Goal: Information Seeking & Learning: Learn about a topic

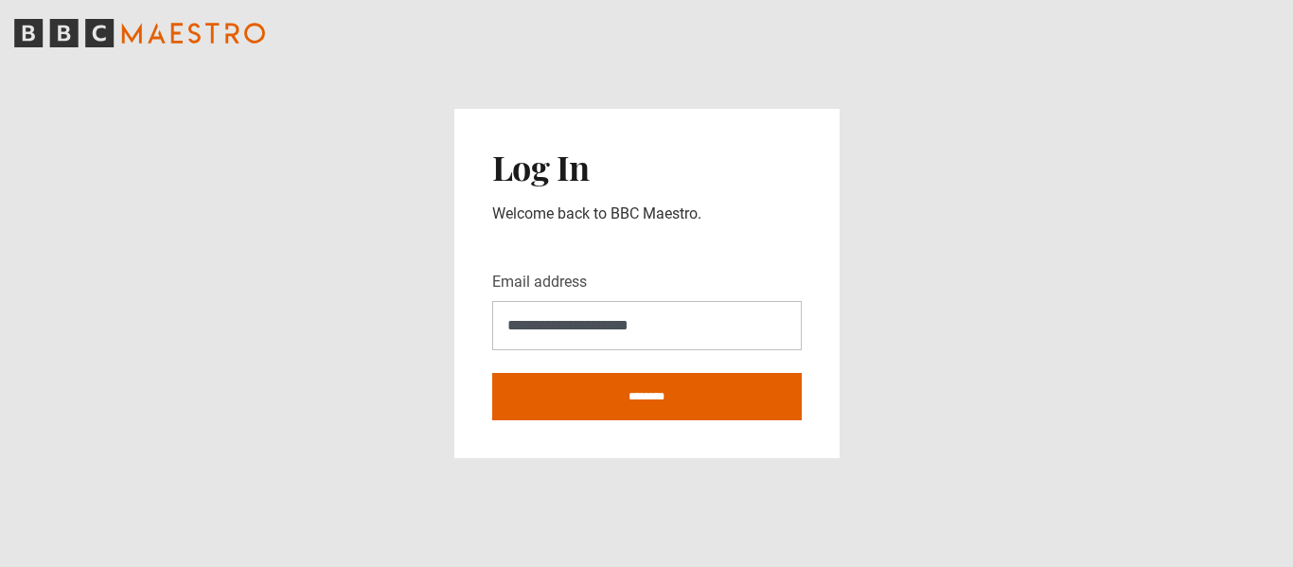
type input "**********"
click at [492, 373] on input "********" at bounding box center [647, 396] width 310 height 47
type input "**********"
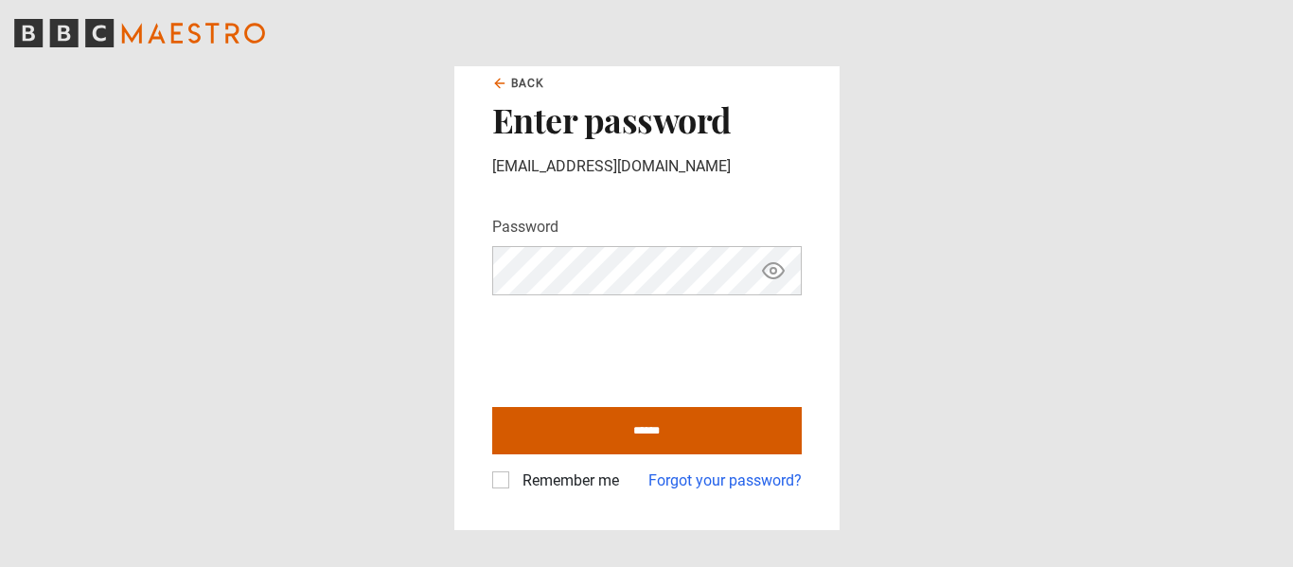
click at [615, 441] on input "******" at bounding box center [647, 430] width 310 height 47
type input "**********"
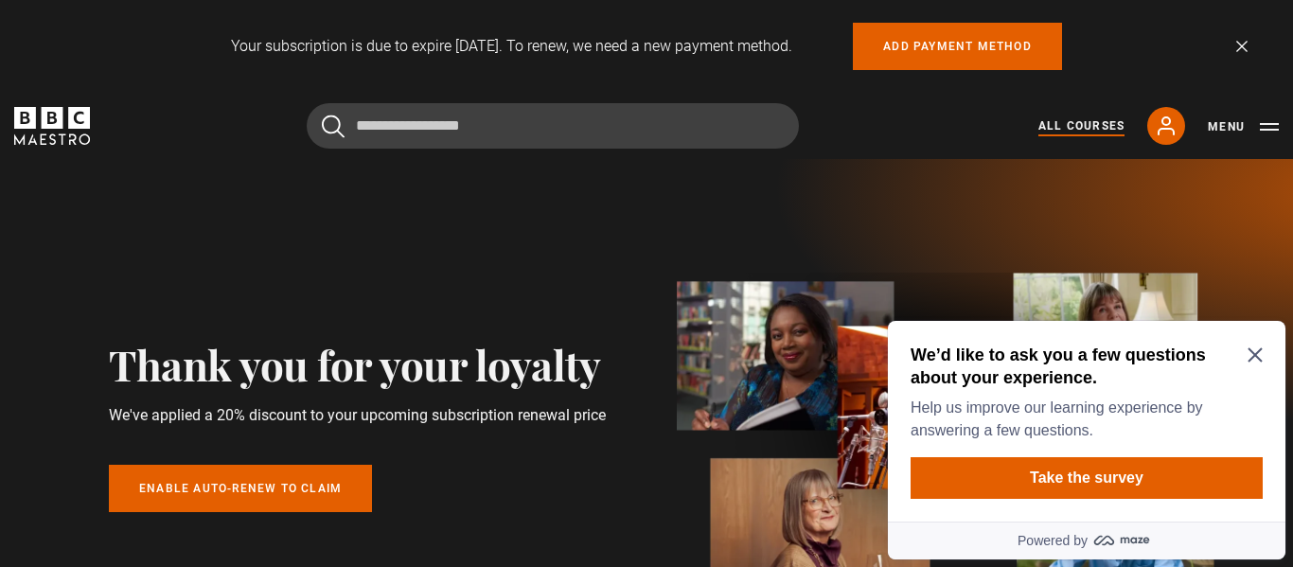
click at [1075, 129] on link "All Courses" at bounding box center [1082, 125] width 86 height 17
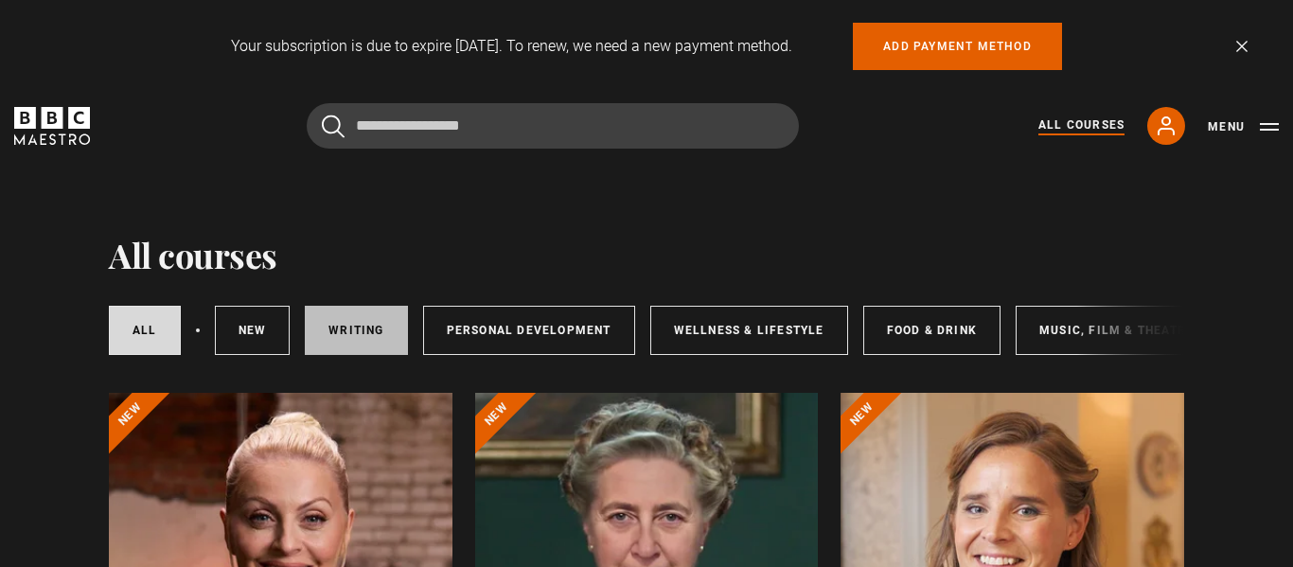
click at [364, 328] on link "Writing" at bounding box center [356, 330] width 102 height 49
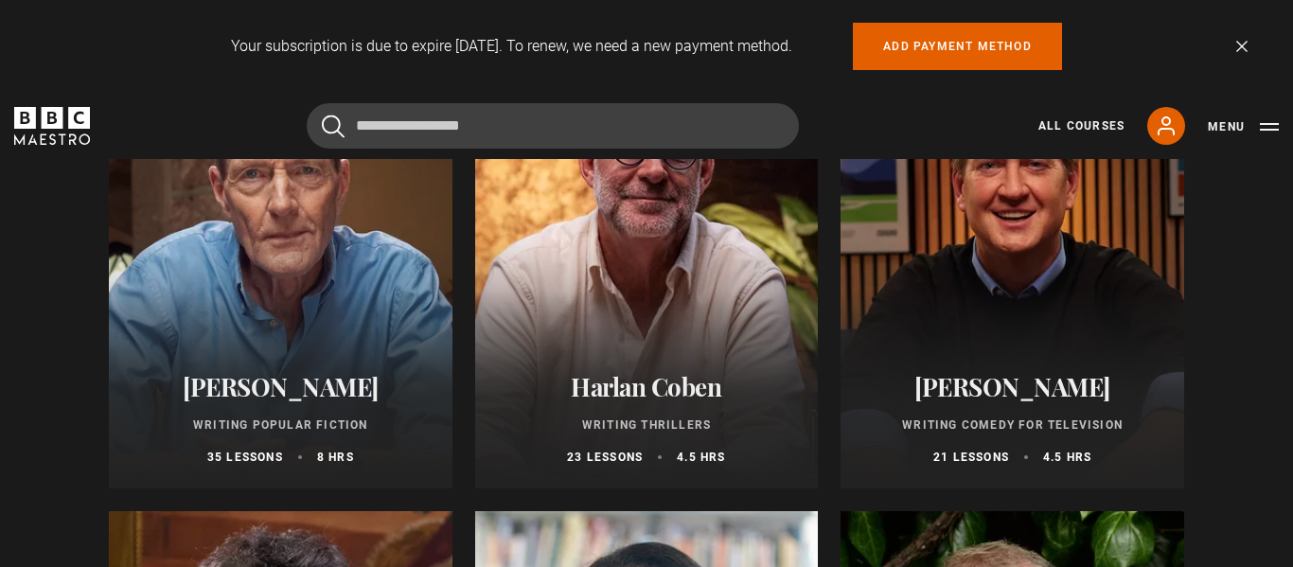
scroll to position [1314, 0]
click at [651, 249] on div at bounding box center [647, 260] width 344 height 455
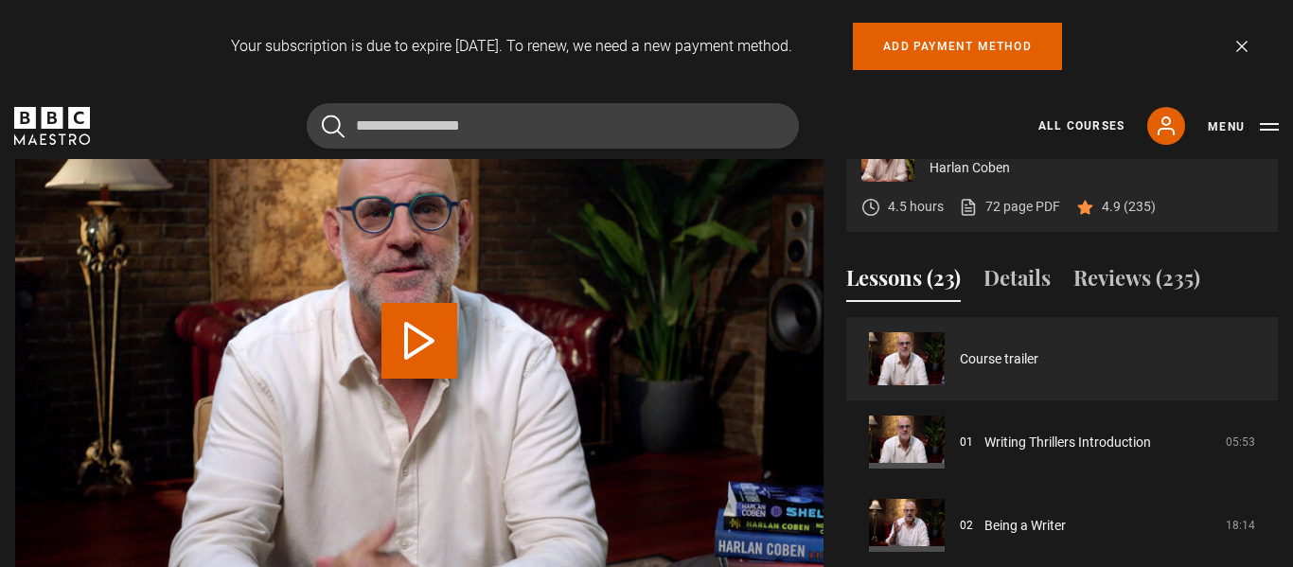
scroll to position [848, 0]
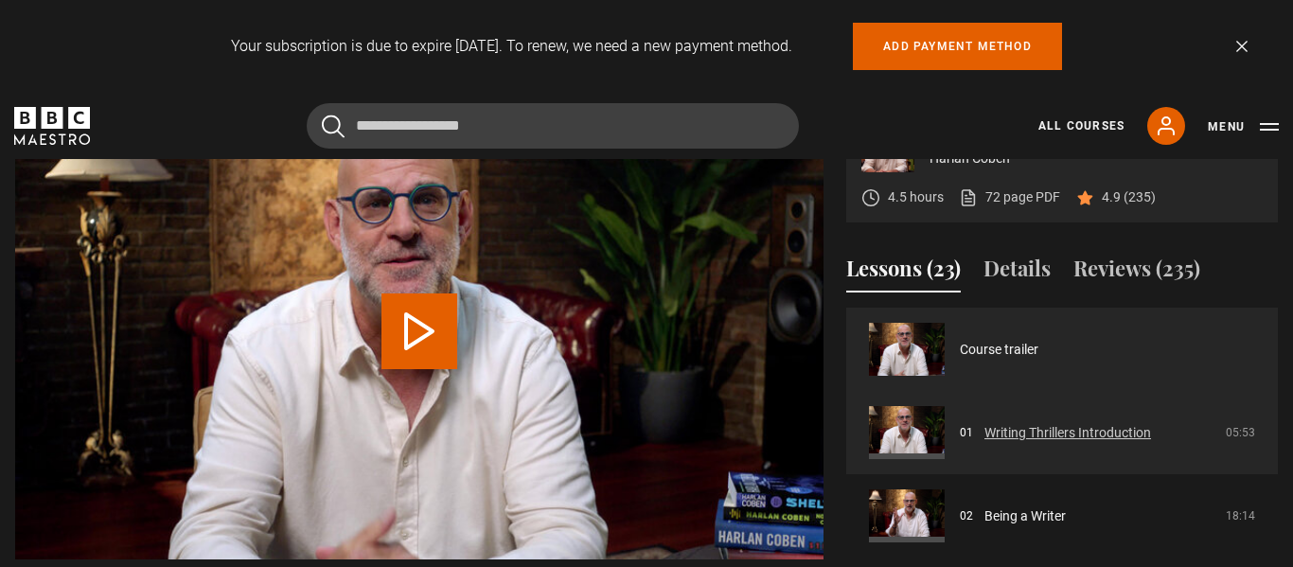
click at [985, 423] on link "Writing Thrillers Introduction" at bounding box center [1068, 433] width 167 height 20
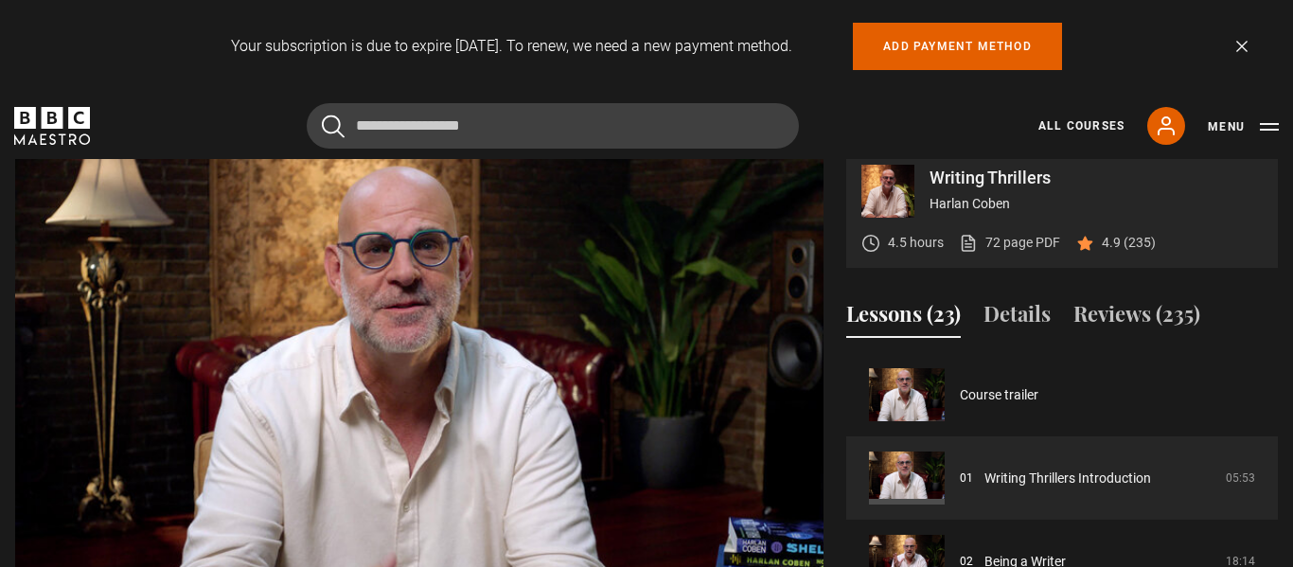
scroll to position [801, 0]
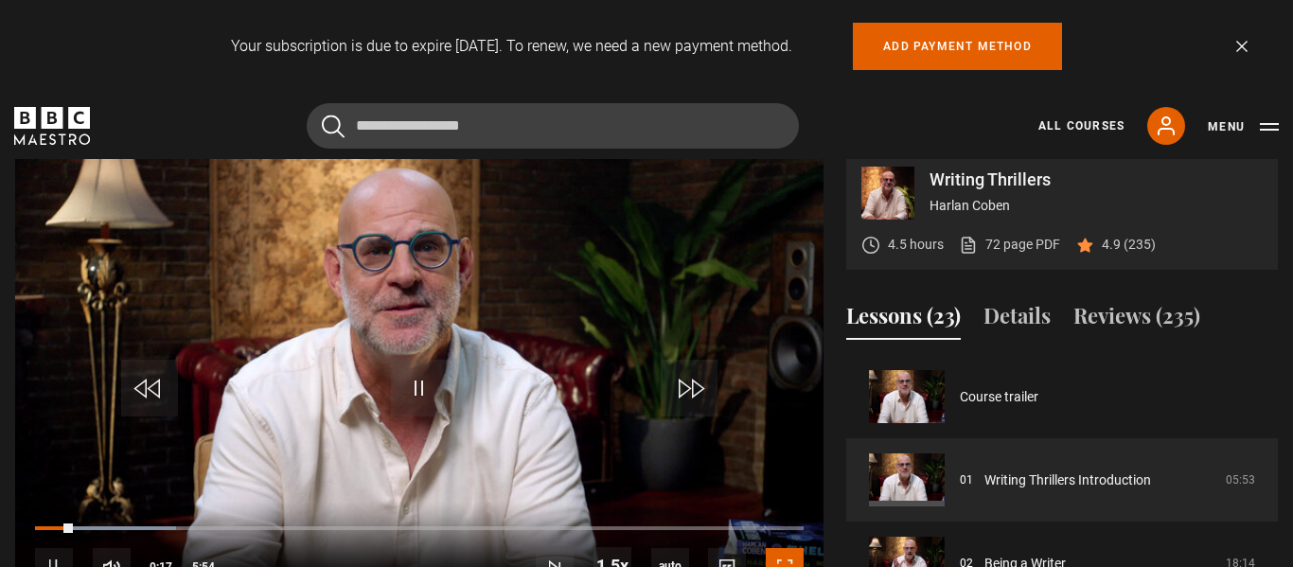
click at [788, 548] on span "Video Player" at bounding box center [785, 567] width 38 height 38
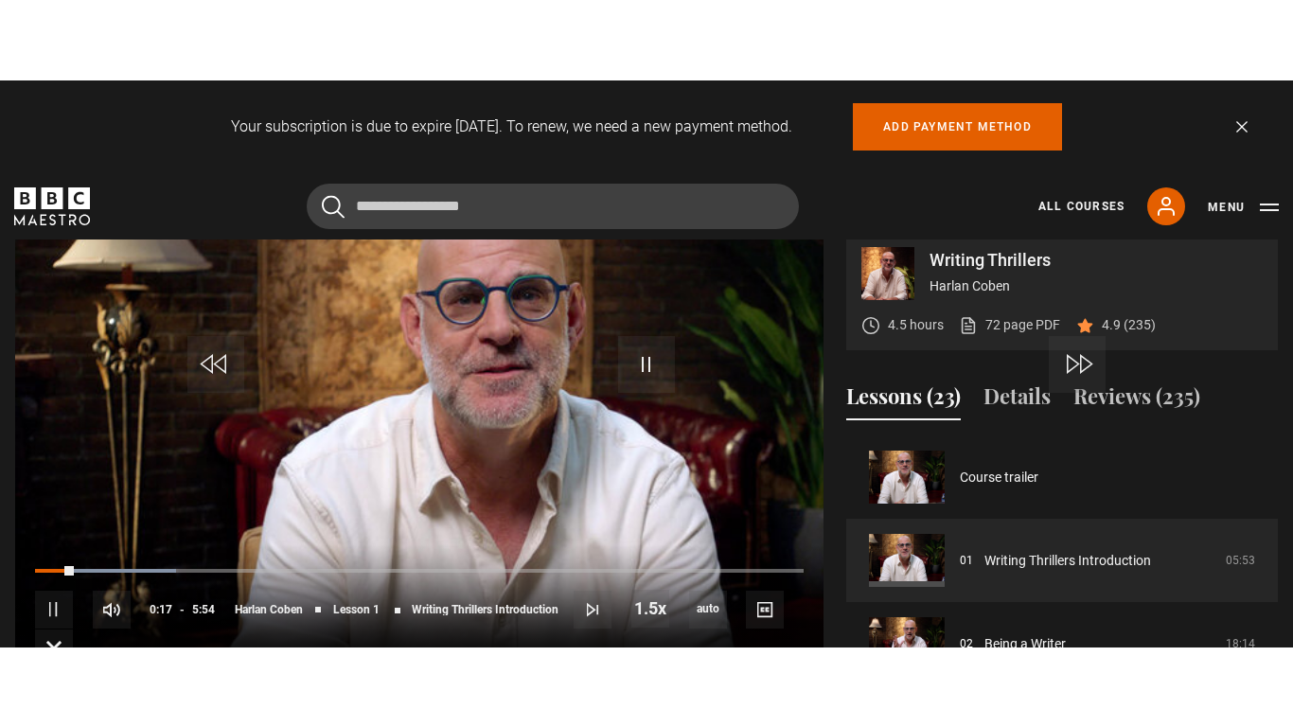
scroll to position [818, 0]
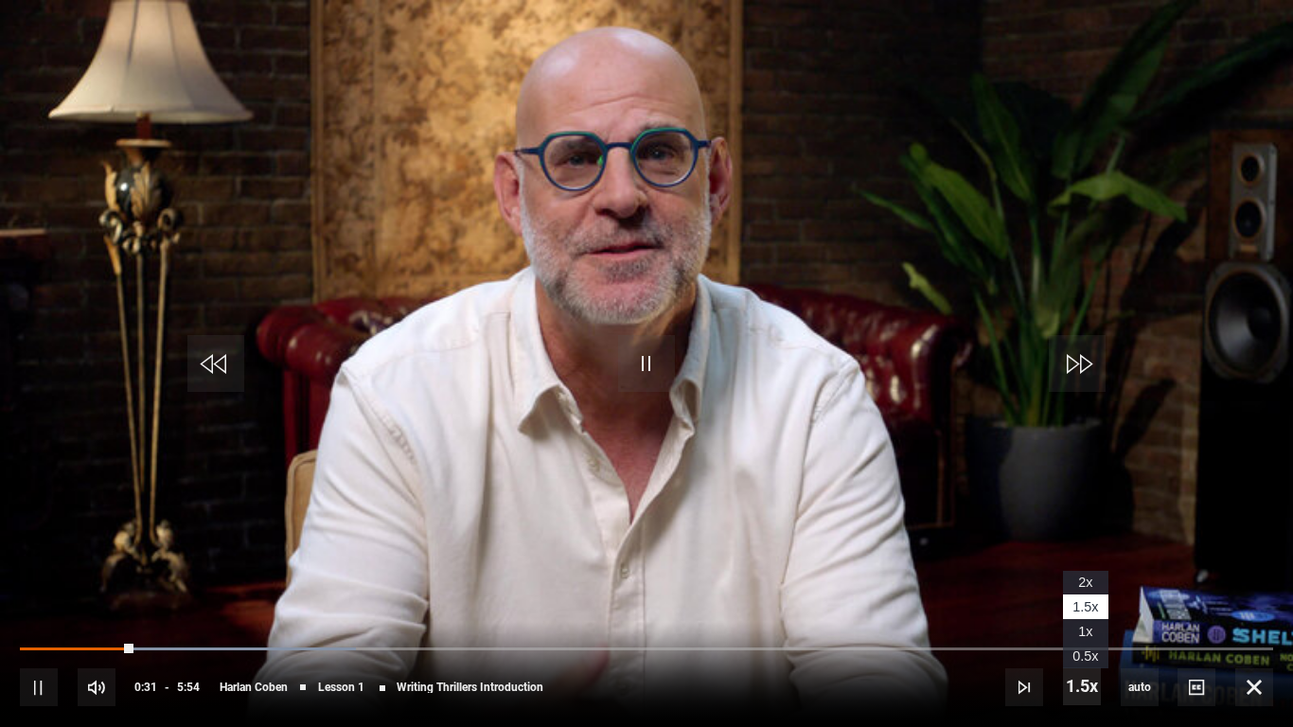
click at [1082, 566] on span "Video Player" at bounding box center [1082, 687] width 38 height 38
click at [1084, 566] on span "1x" at bounding box center [1086, 631] width 14 height 15
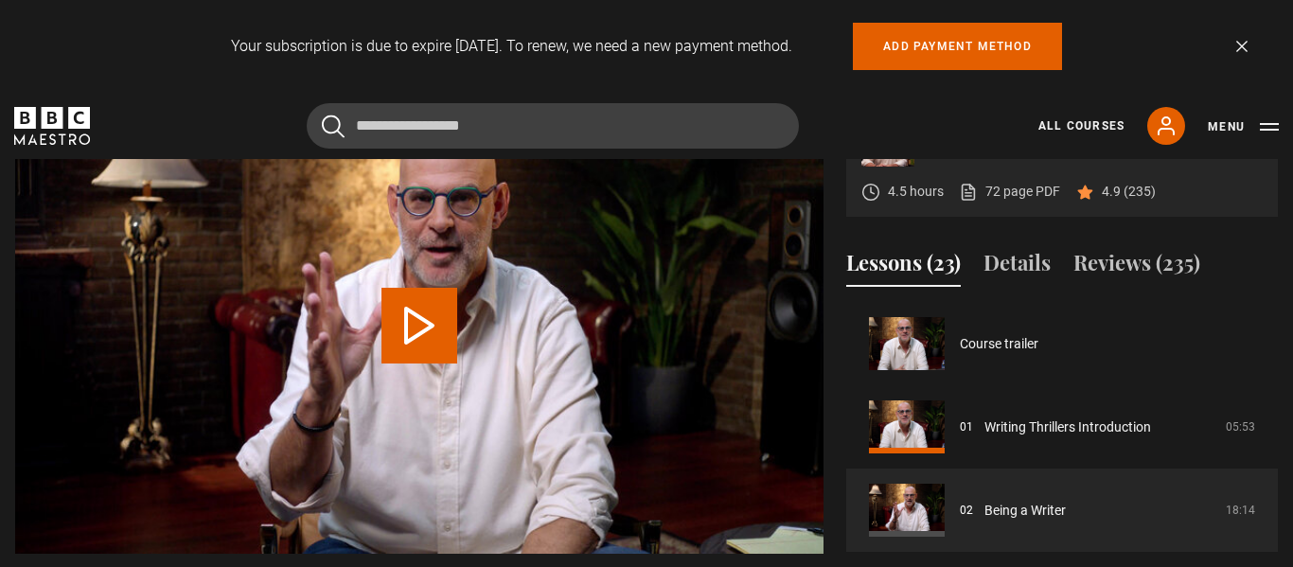
scroll to position [83, 0]
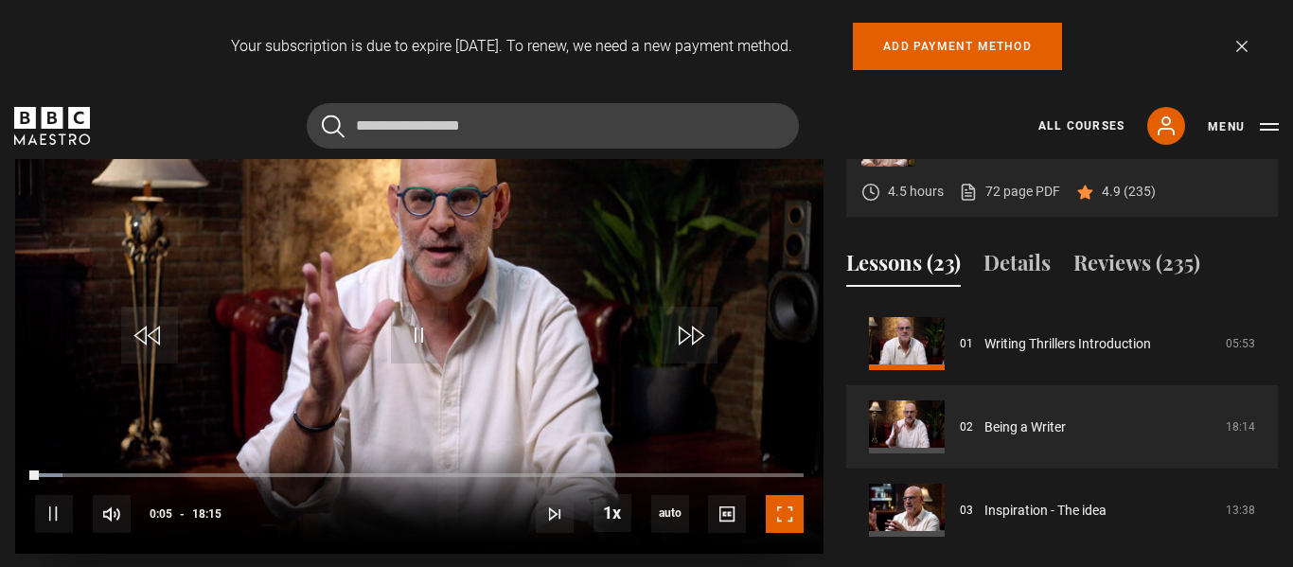
click at [783, 495] on span "Video Player" at bounding box center [785, 514] width 38 height 38
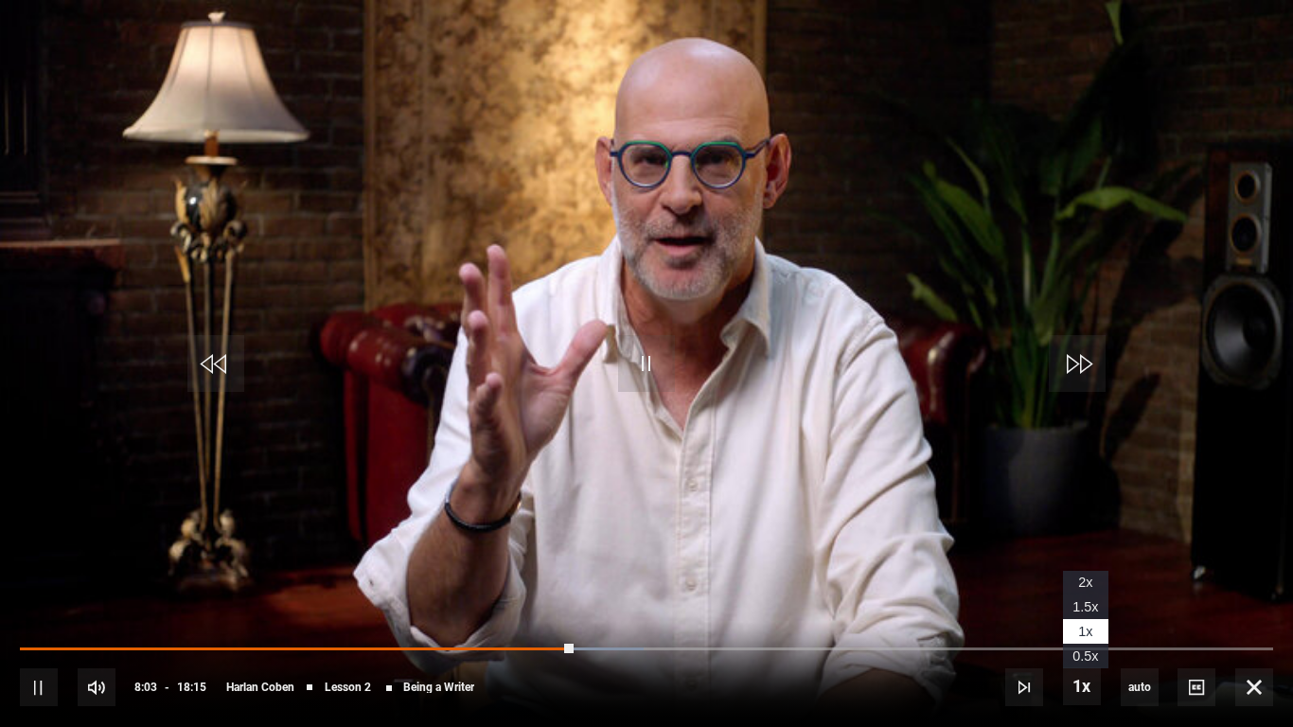
click at [1092, 566] on span "1.5x" at bounding box center [1086, 606] width 26 height 15
click at [1088, 566] on span "1x" at bounding box center [1086, 631] width 14 height 15
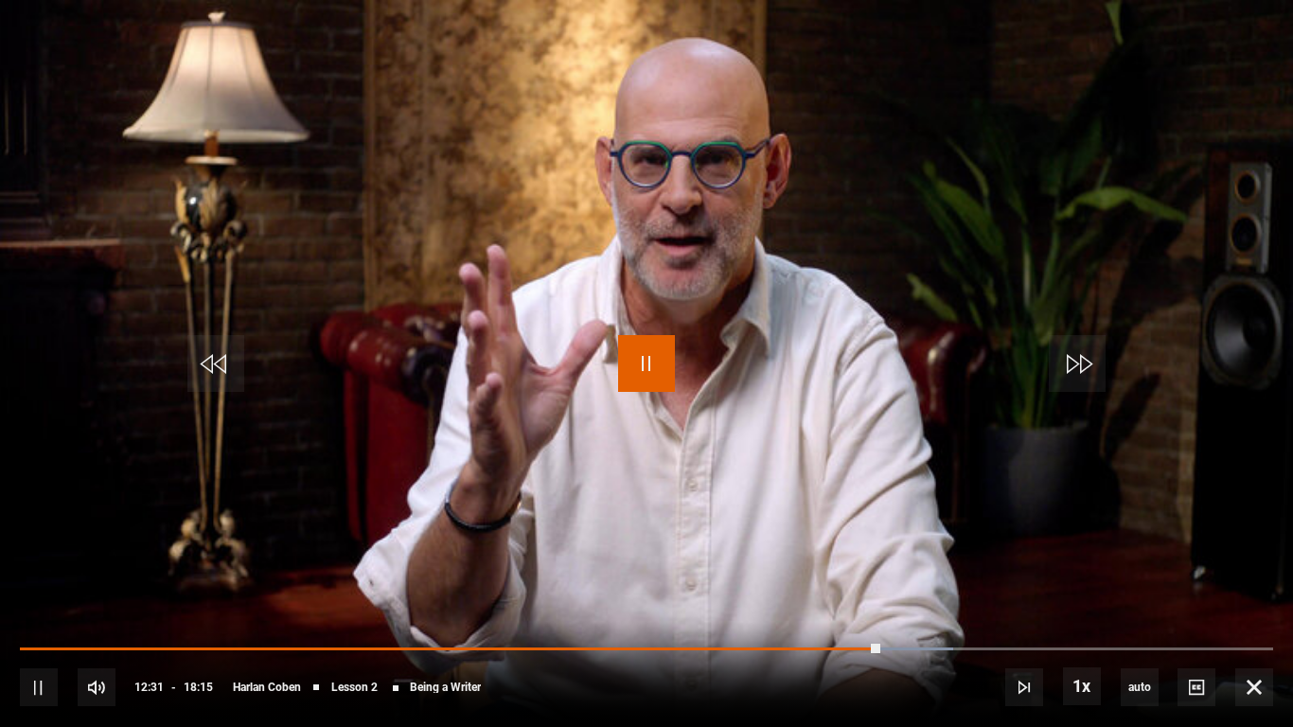
click at [649, 370] on span "Video Player" at bounding box center [646, 363] width 57 height 57
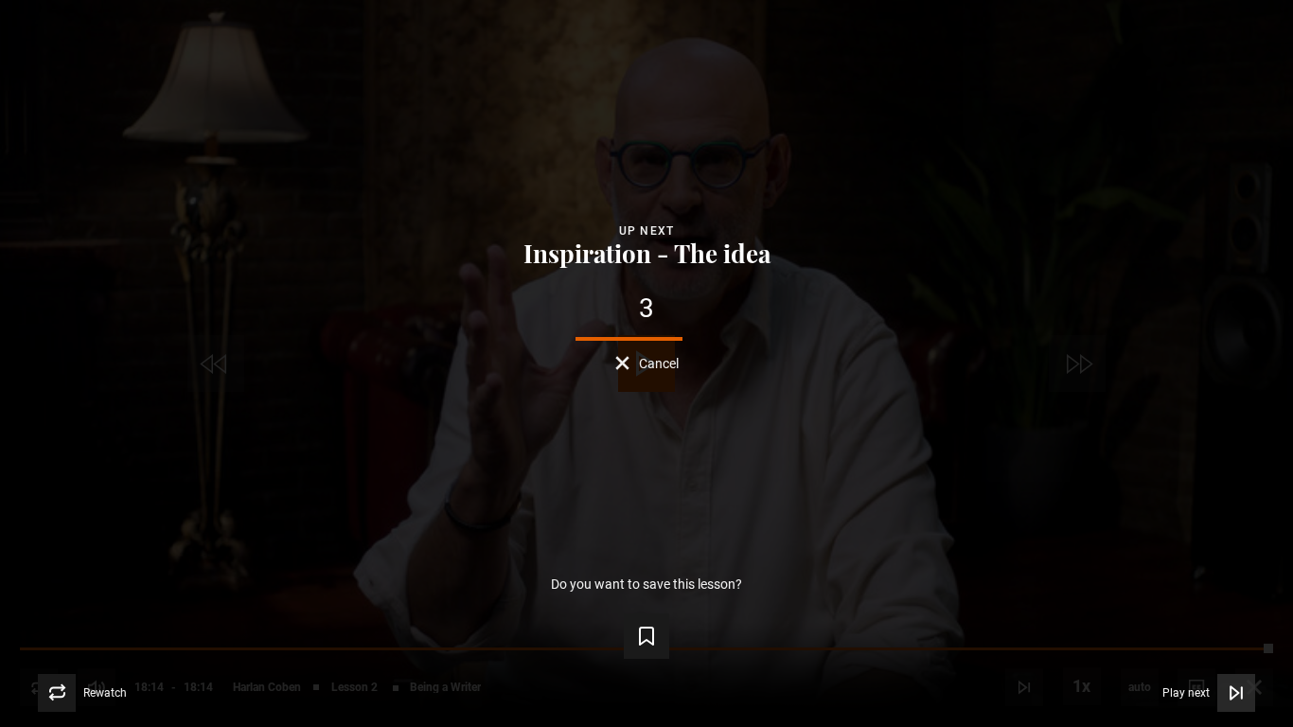
click at [1223, 566] on span "Video Player" at bounding box center [1237, 693] width 38 height 38
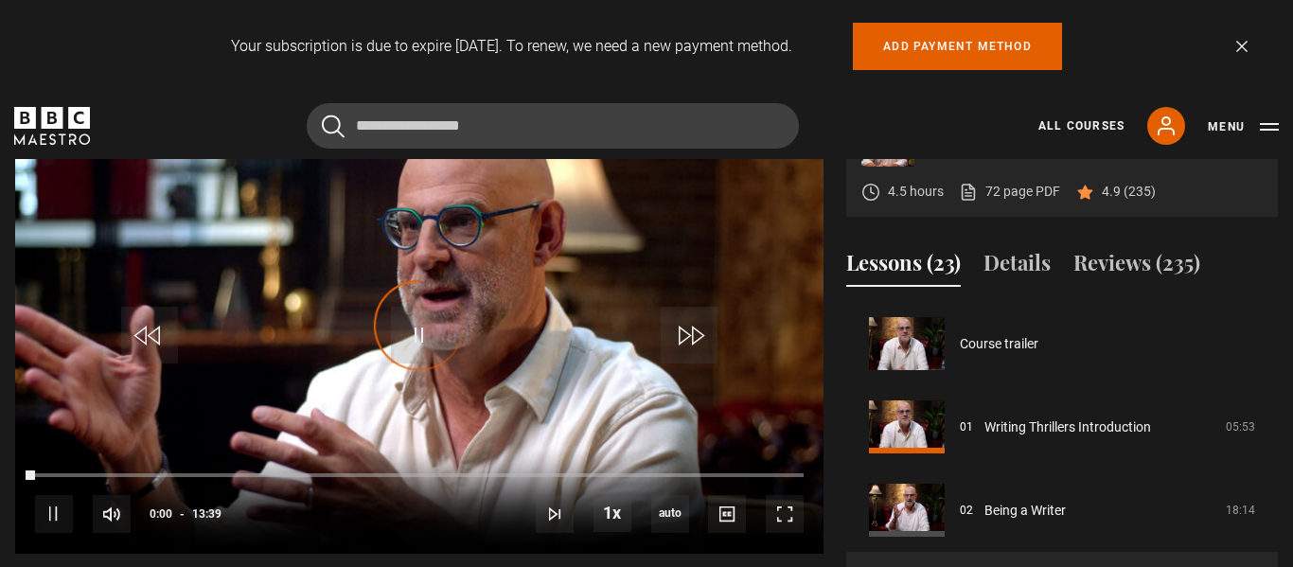
scroll to position [167, 0]
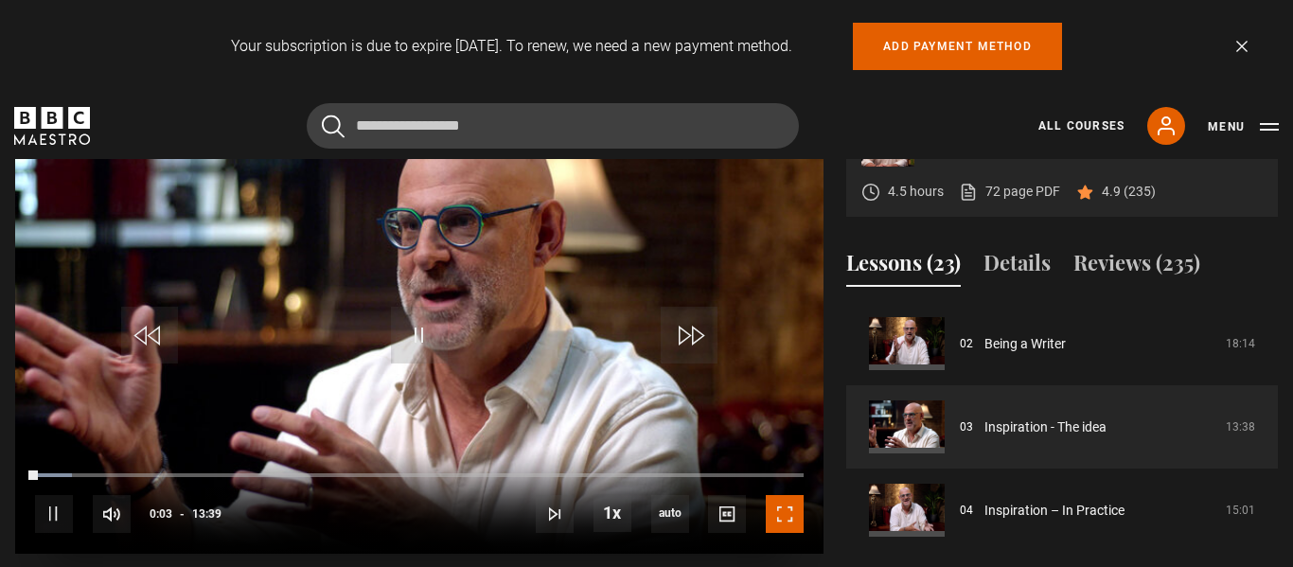
click at [787, 495] on span "Video Player" at bounding box center [785, 514] width 38 height 38
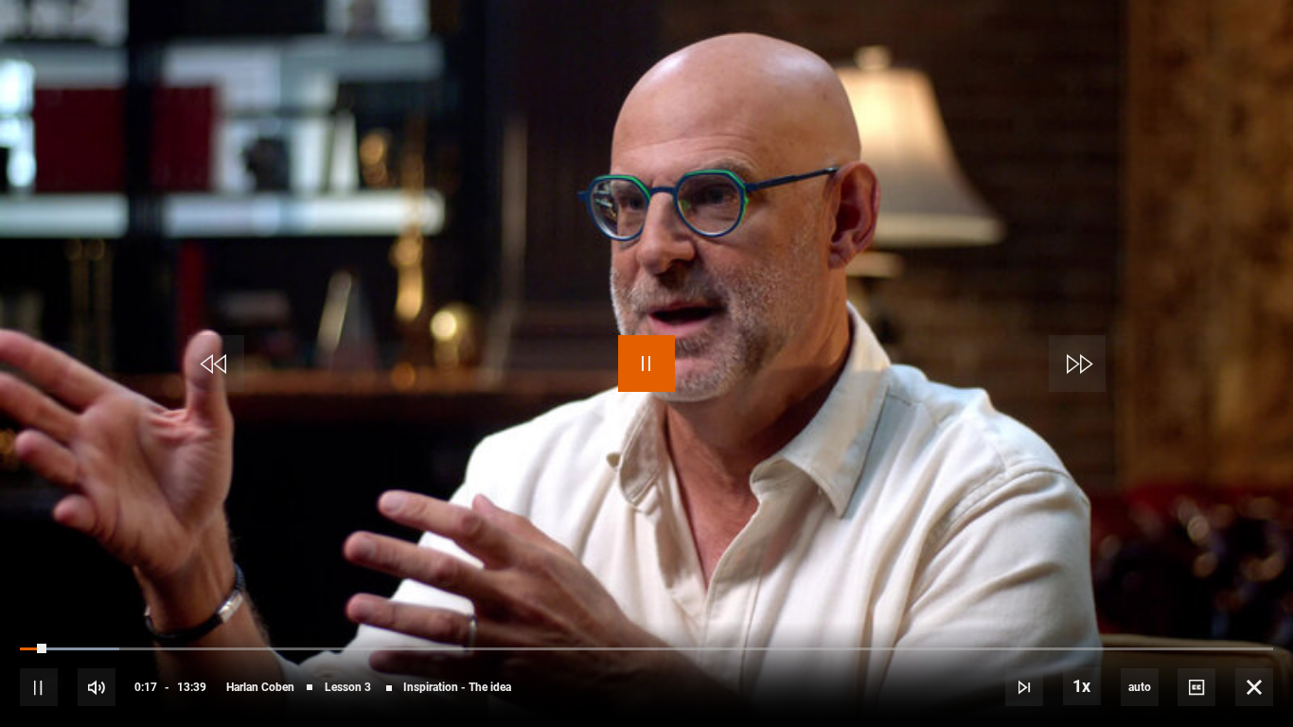
click at [649, 375] on span "Video Player" at bounding box center [646, 363] width 57 height 57
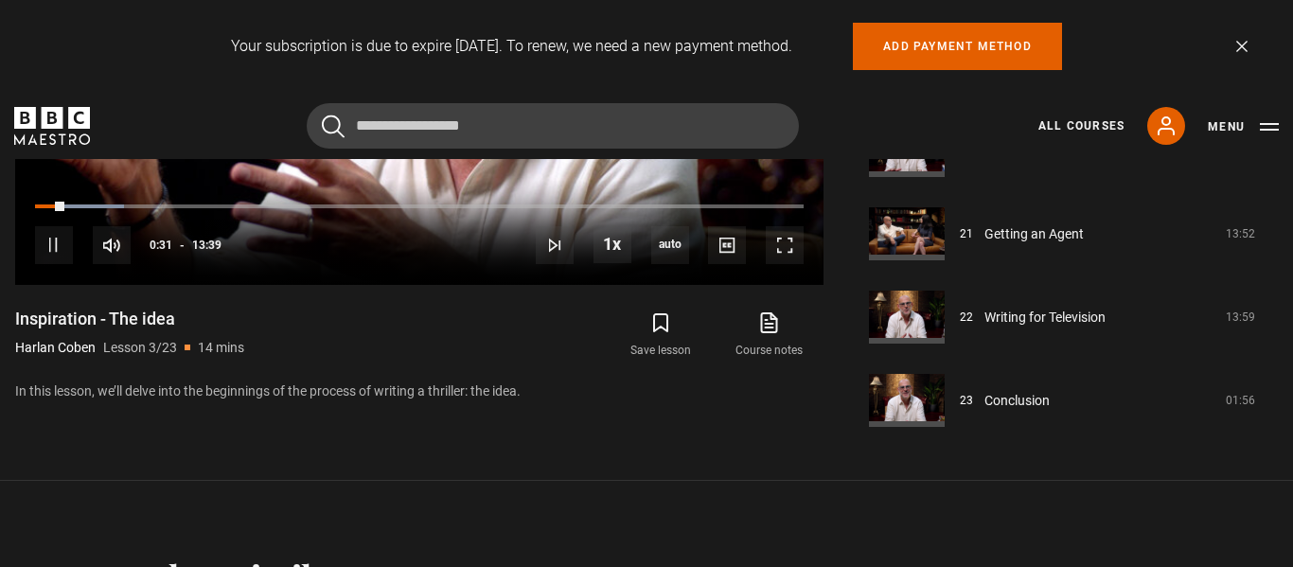
scroll to position [1126, 0]
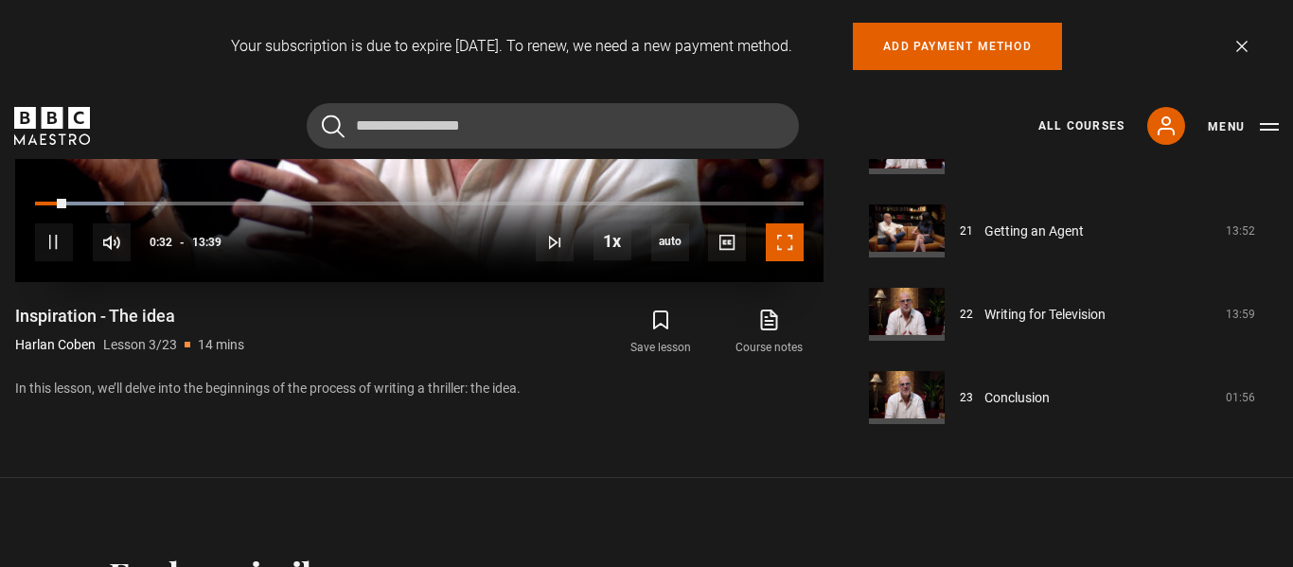
click at [784, 223] on span "Video Player" at bounding box center [785, 242] width 38 height 38
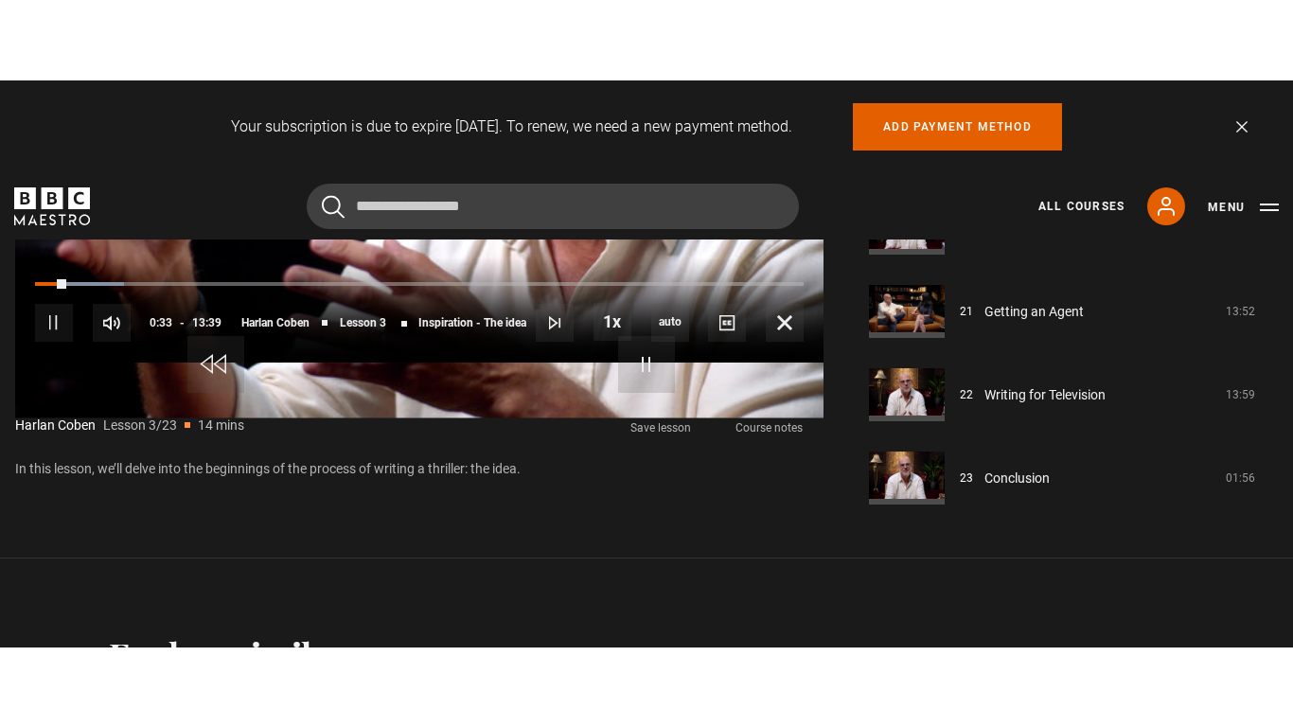
scroll to position [930, 0]
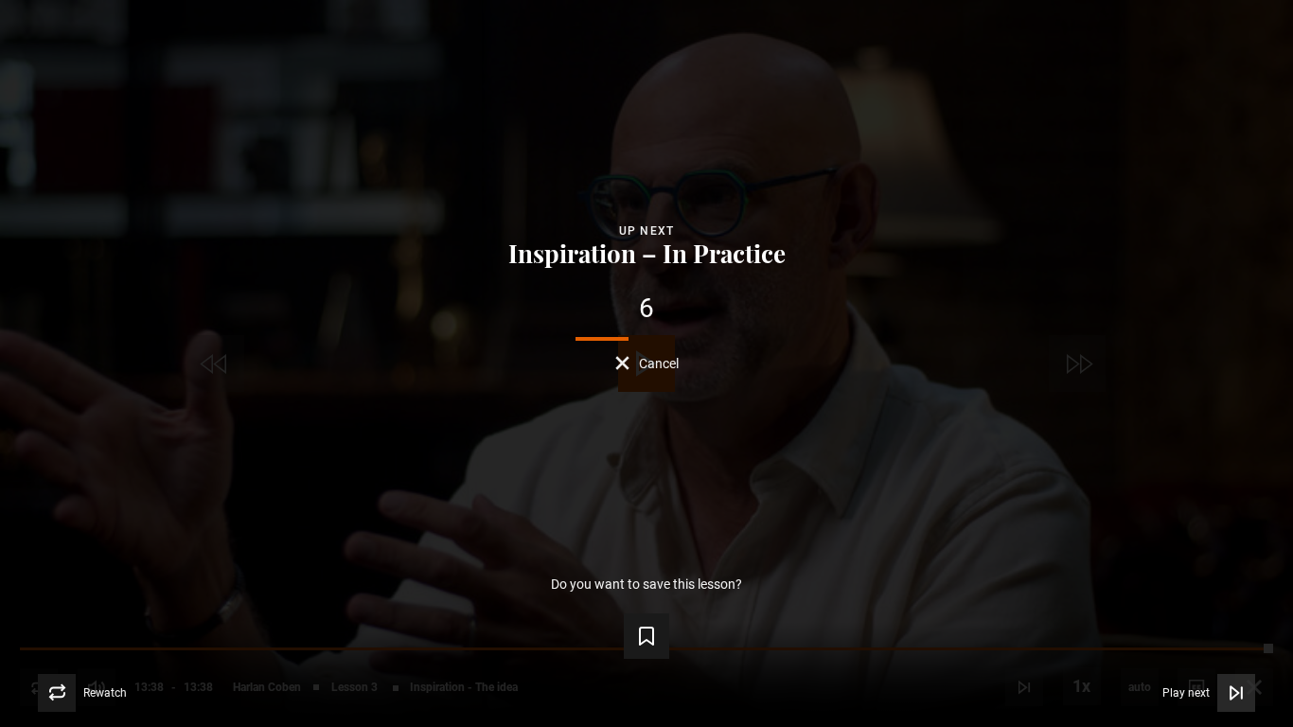
click at [1213, 566] on button "Play next Play next" at bounding box center [1209, 693] width 93 height 38
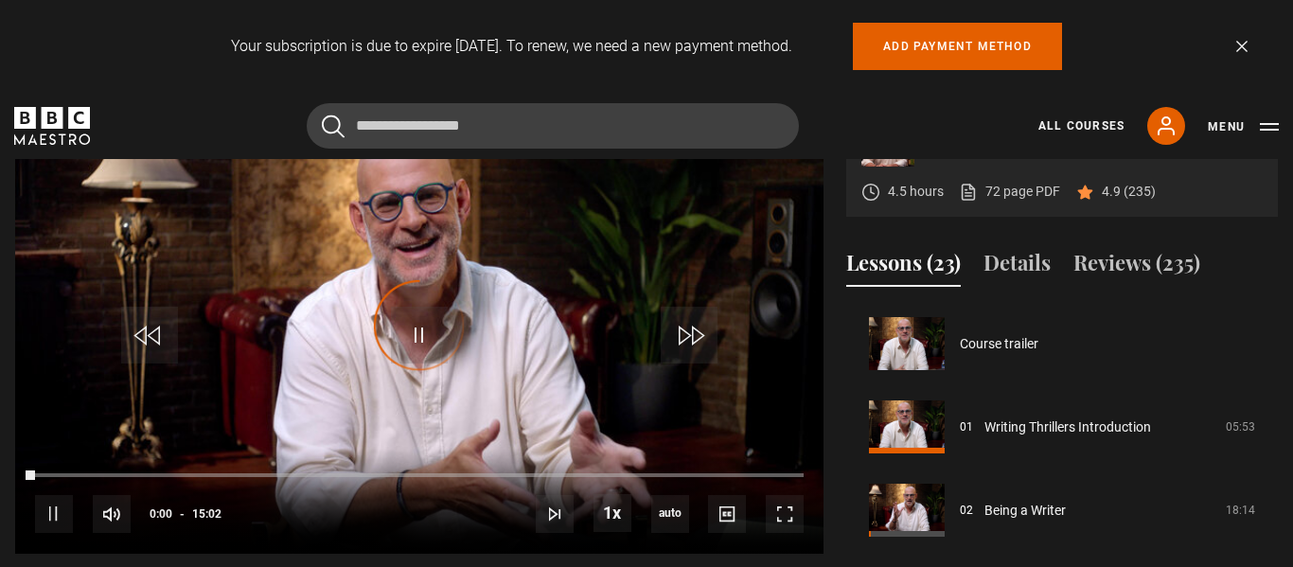
scroll to position [250, 0]
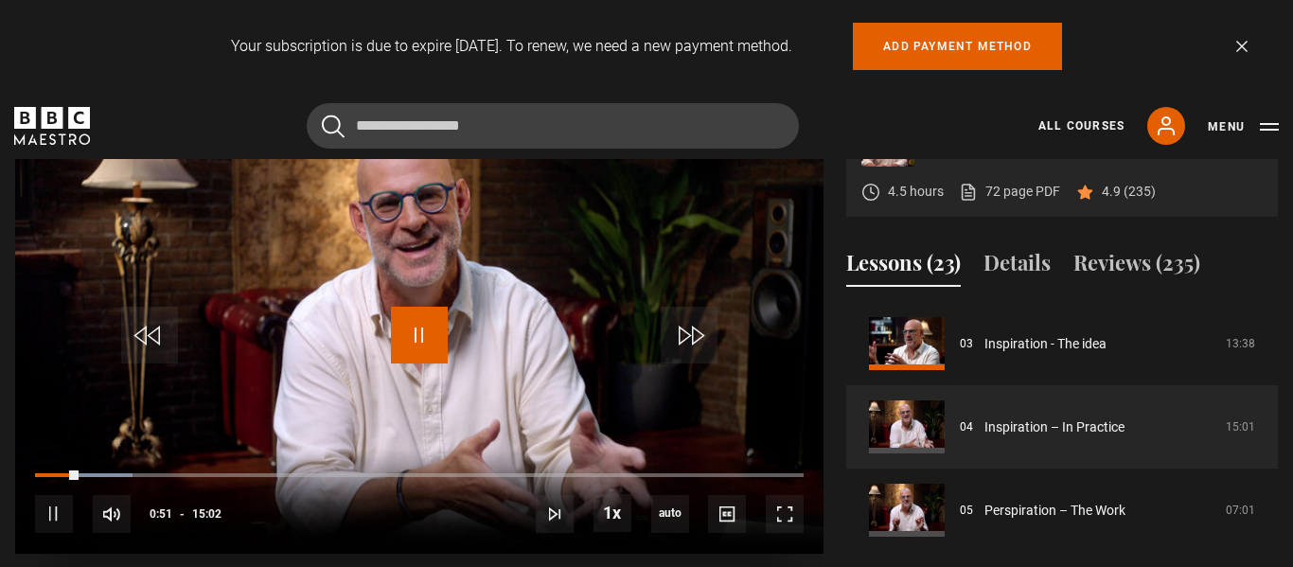
click at [413, 321] on span "Video Player" at bounding box center [419, 335] width 57 height 57
click at [426, 307] on span "Video Player" at bounding box center [419, 335] width 57 height 57
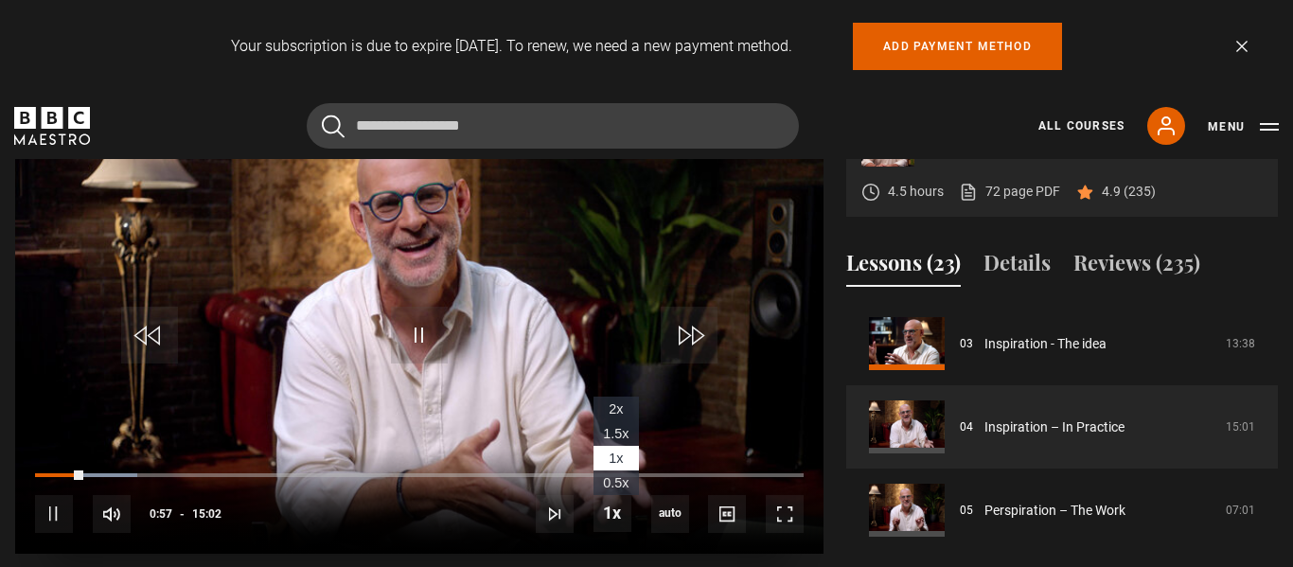
click at [619, 426] on span "1.5x" at bounding box center [616, 433] width 26 height 15
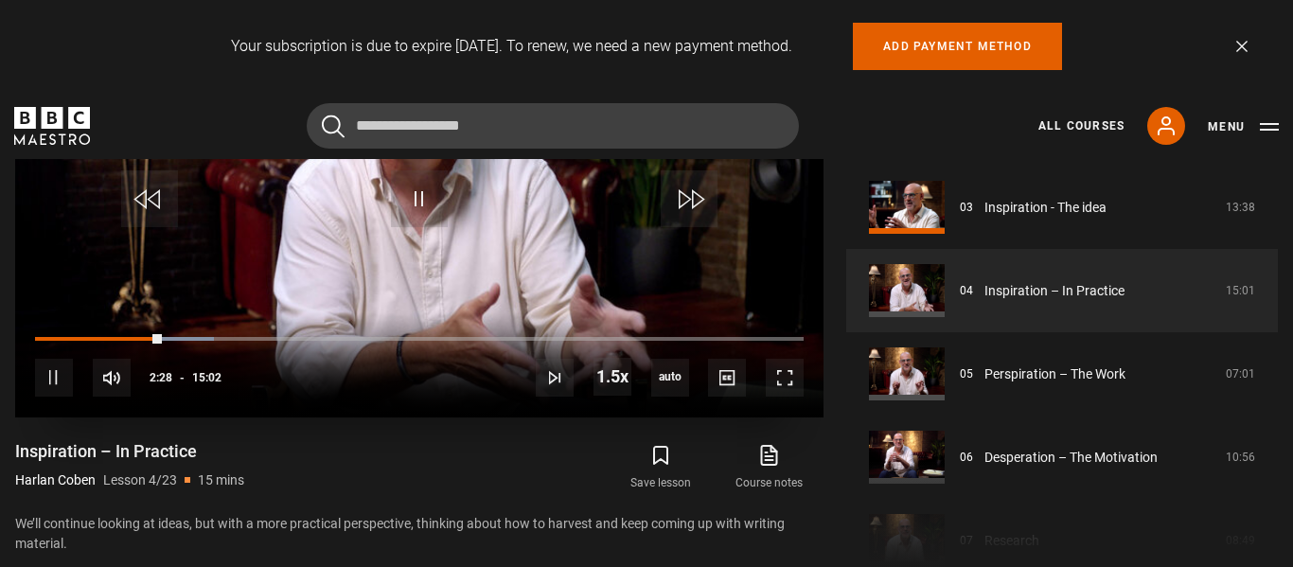
scroll to position [1001, 0]
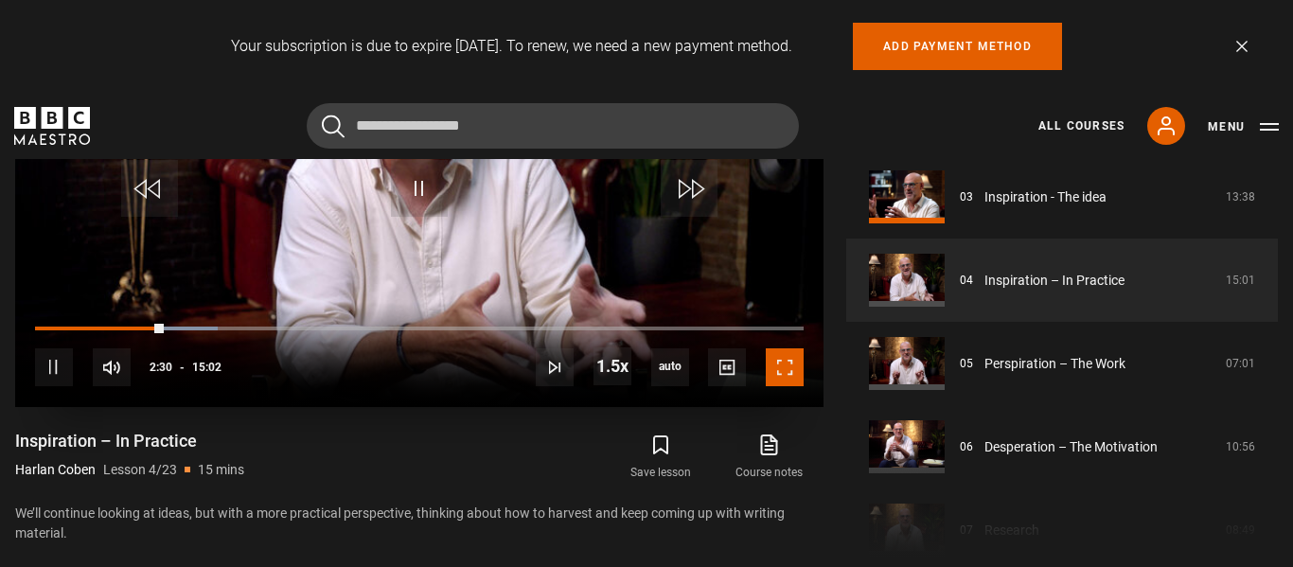
click at [781, 356] on span "Video Player" at bounding box center [785, 367] width 38 height 38
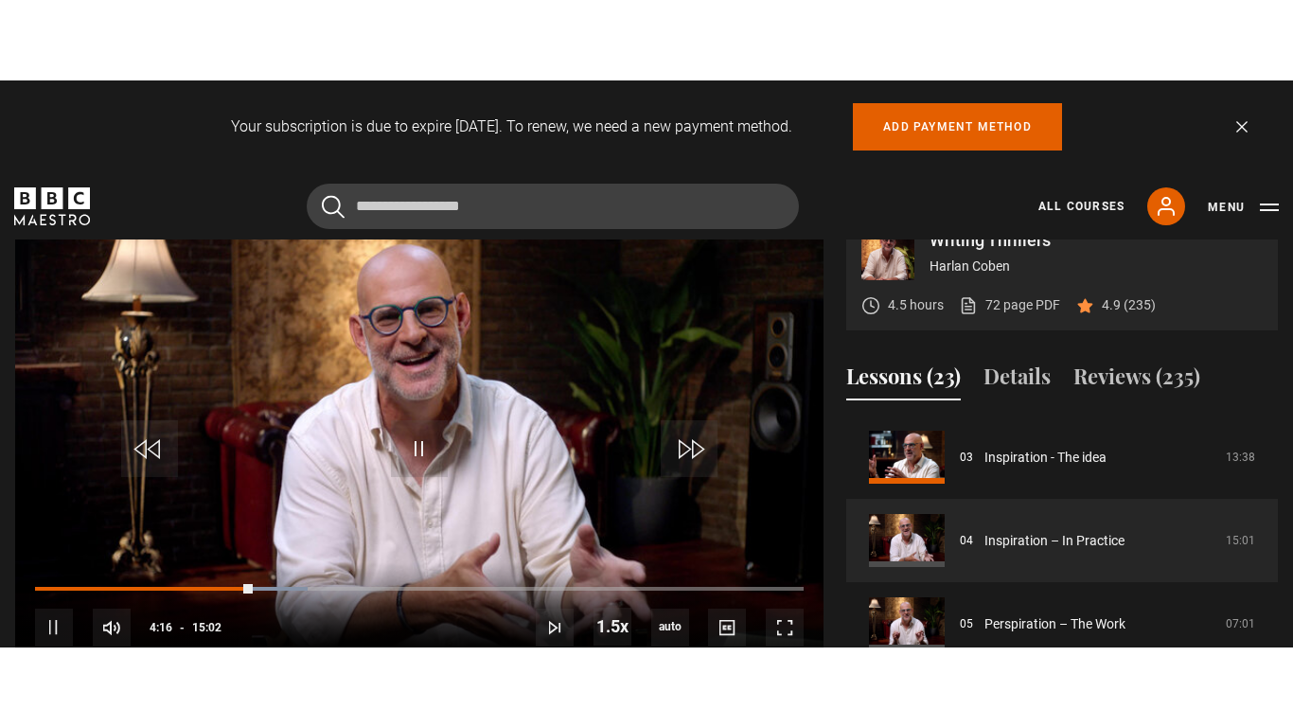
scroll to position [829, 0]
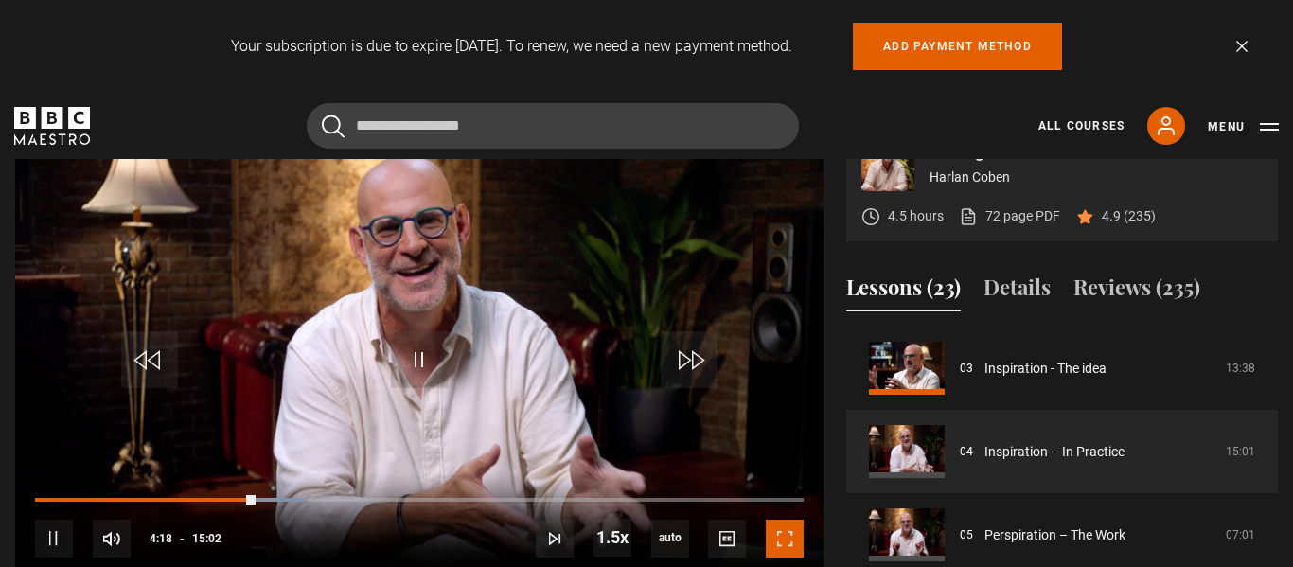
click at [772, 525] on span "Video Player" at bounding box center [785, 539] width 38 height 38
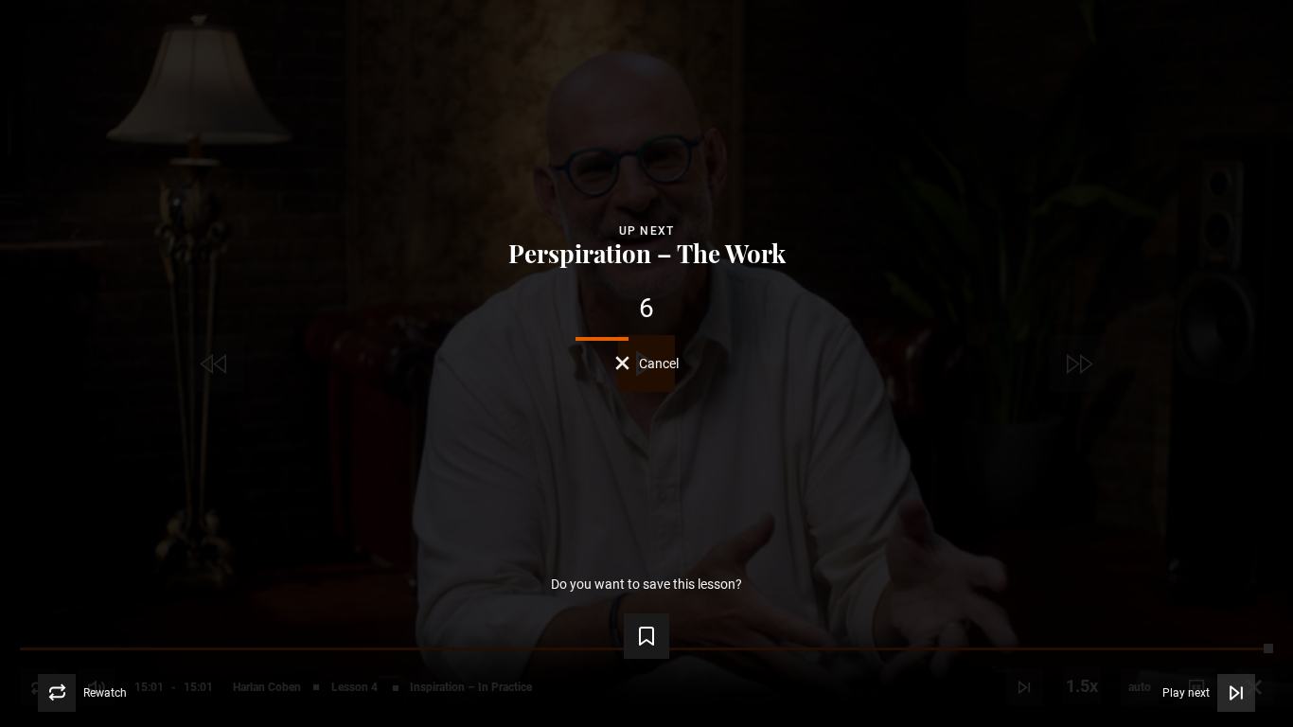
click at [1239, 566] on icon "Video Player" at bounding box center [1236, 693] width 19 height 19
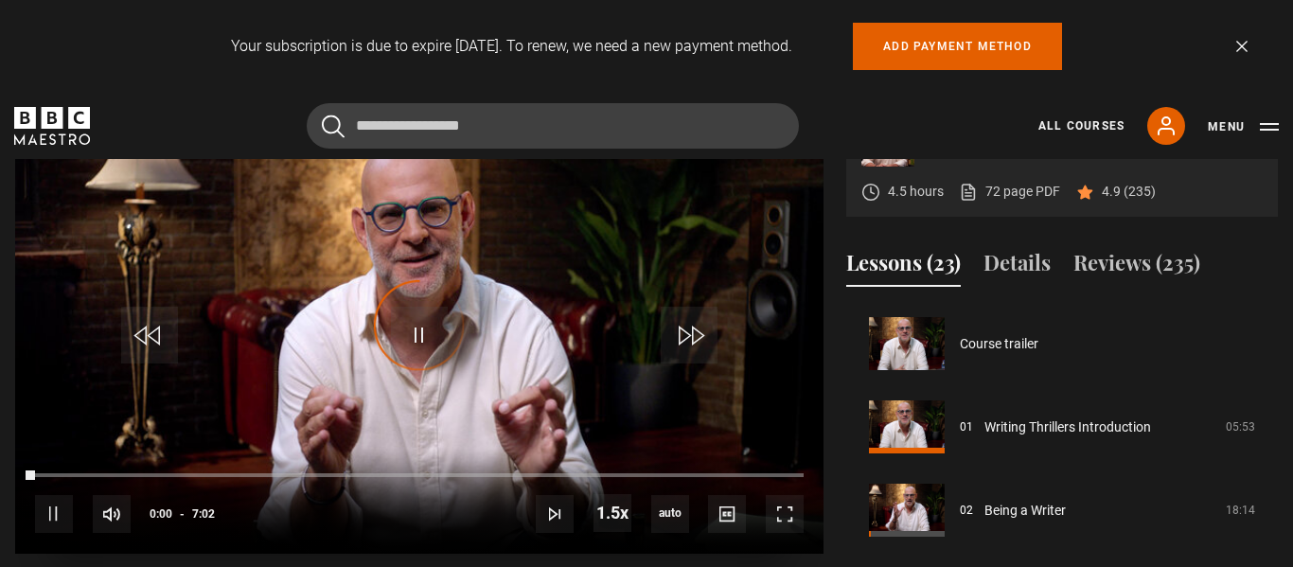
scroll to position [333, 0]
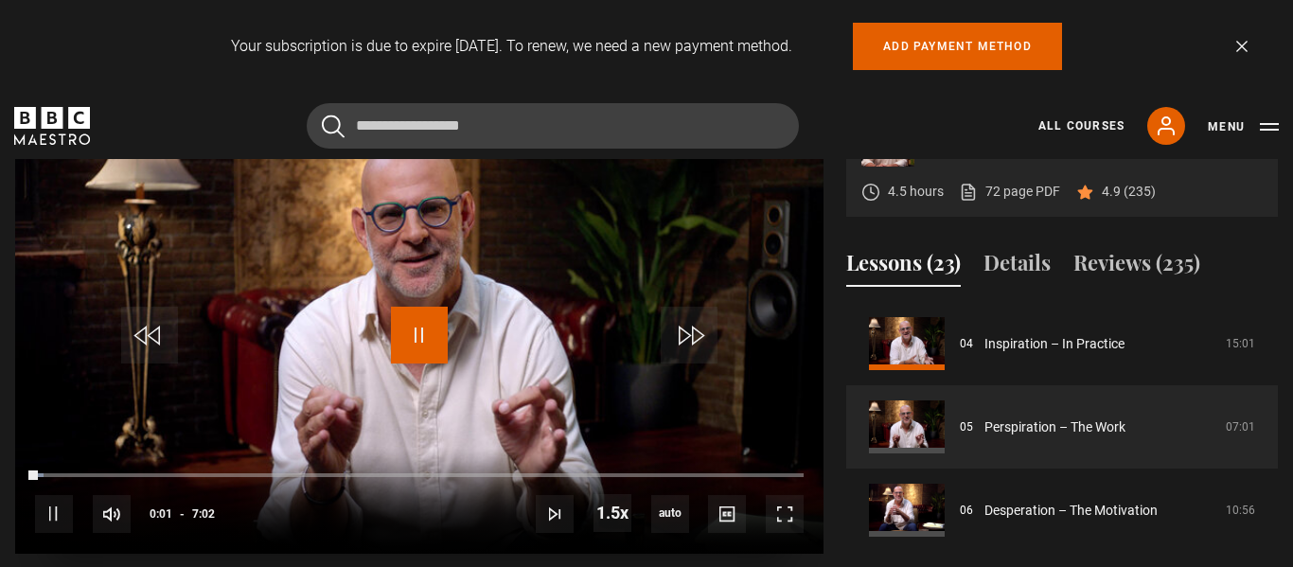
click at [411, 315] on span "Video Player" at bounding box center [419, 335] width 57 height 57
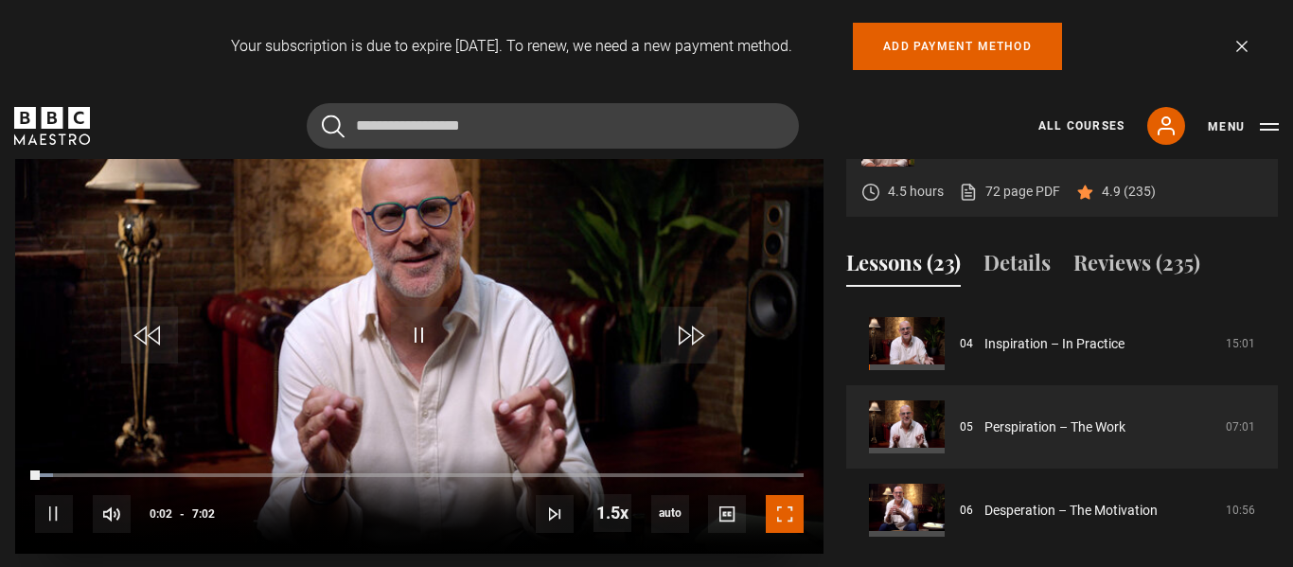
click at [790, 495] on span "Video Player" at bounding box center [785, 514] width 38 height 38
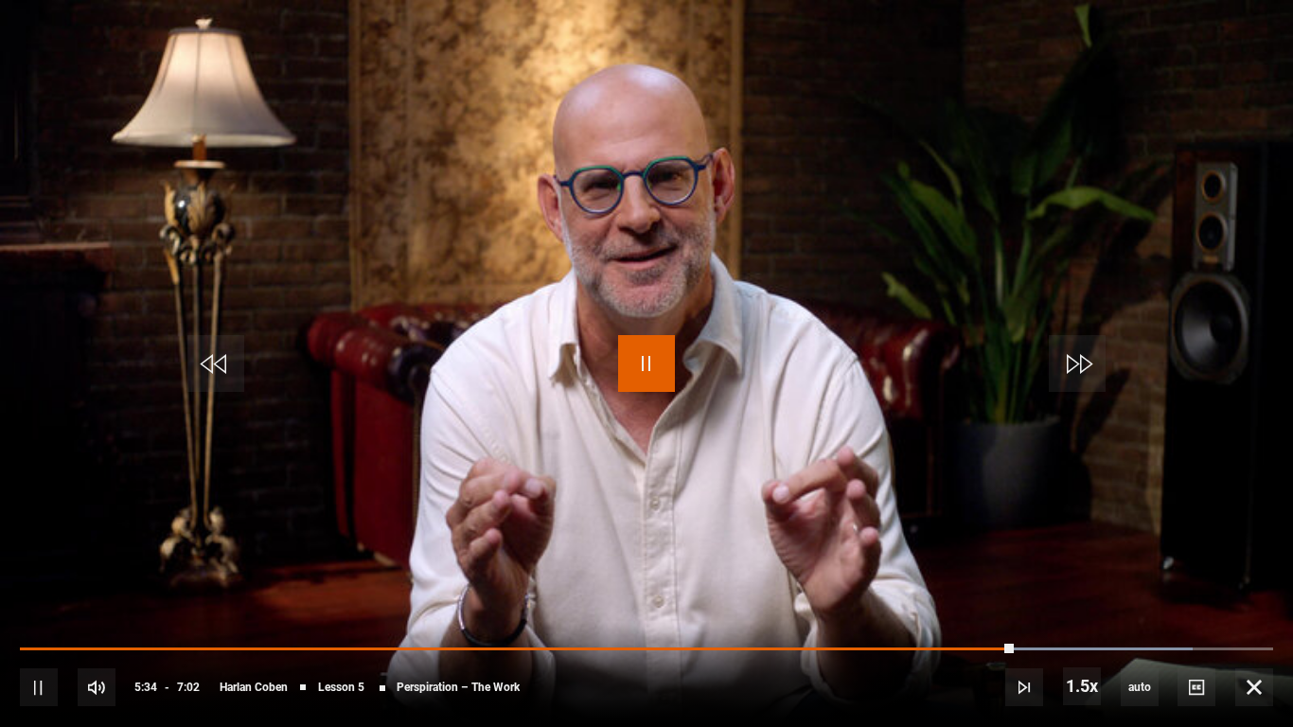
click at [618, 351] on span "Video Player" at bounding box center [646, 363] width 57 height 57
click at [647, 363] on span "Video Player" at bounding box center [646, 363] width 57 height 57
click at [660, 348] on span "Video Player" at bounding box center [646, 363] width 57 height 57
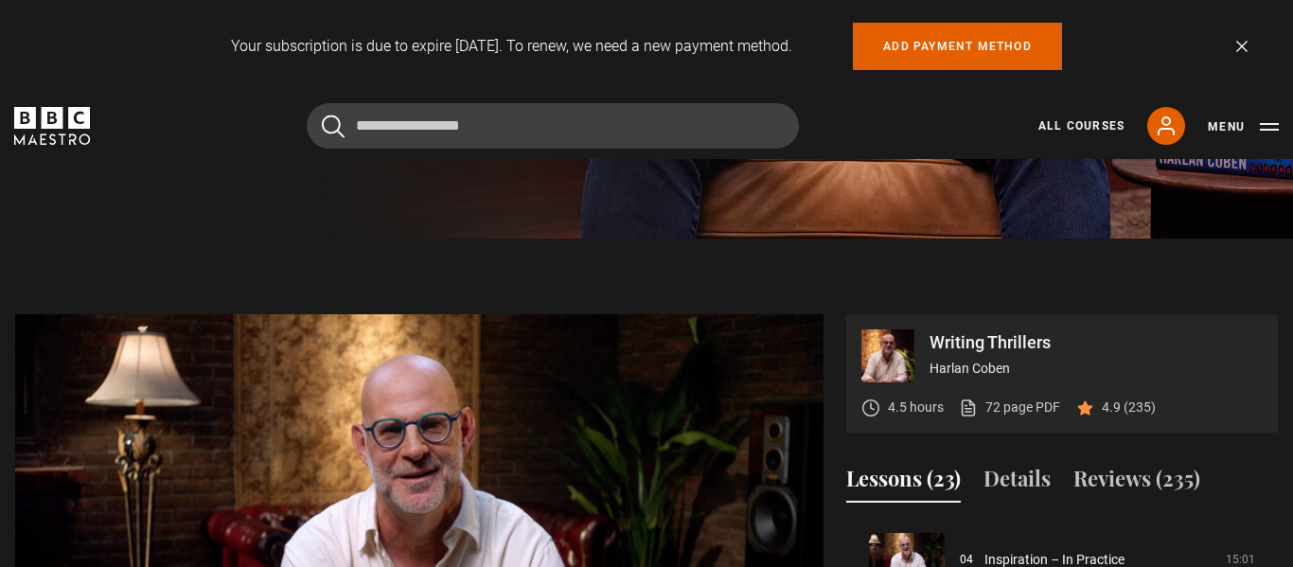
scroll to position [806, 0]
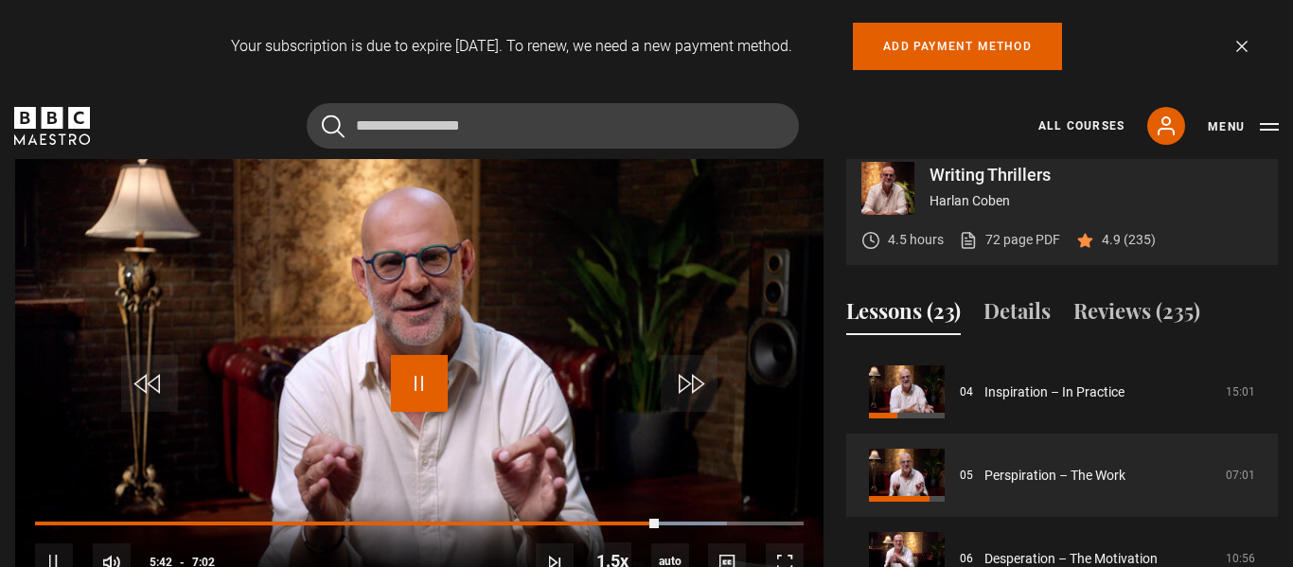
click at [416, 355] on span "Video Player" at bounding box center [419, 383] width 57 height 57
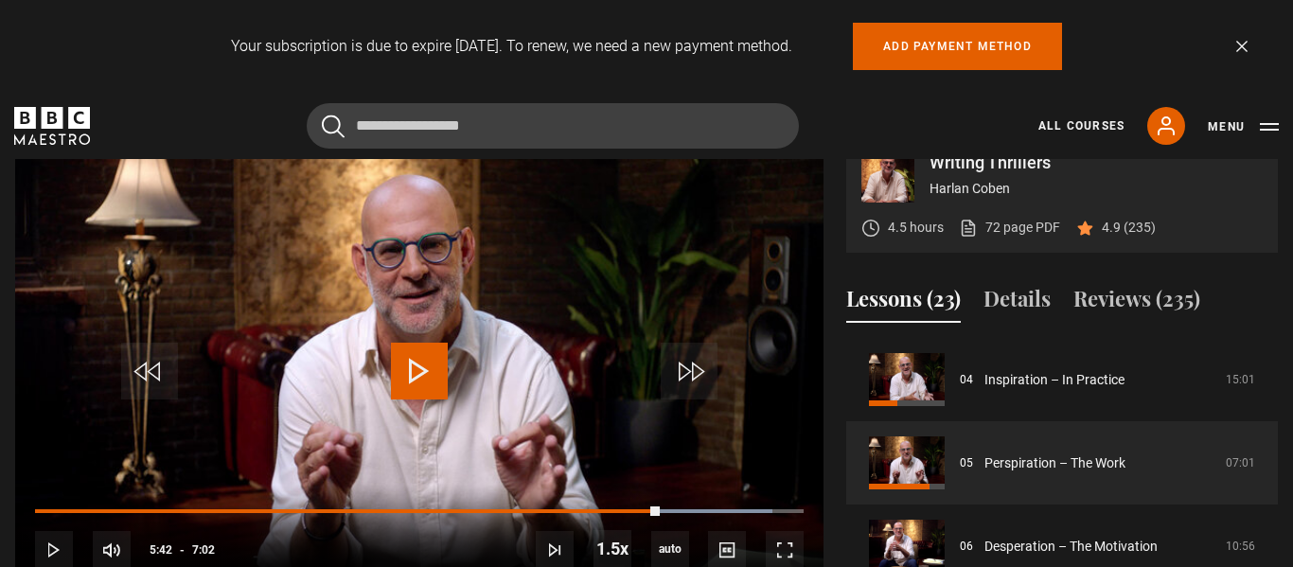
click at [421, 352] on span "Video Player" at bounding box center [419, 371] width 57 height 57
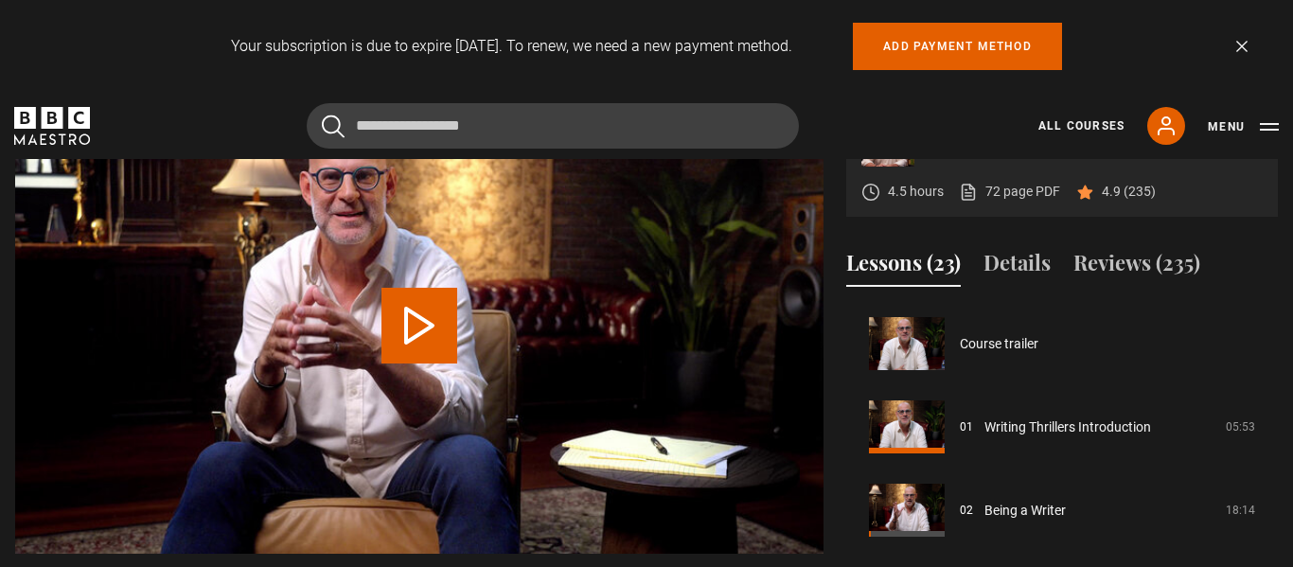
scroll to position [417, 0]
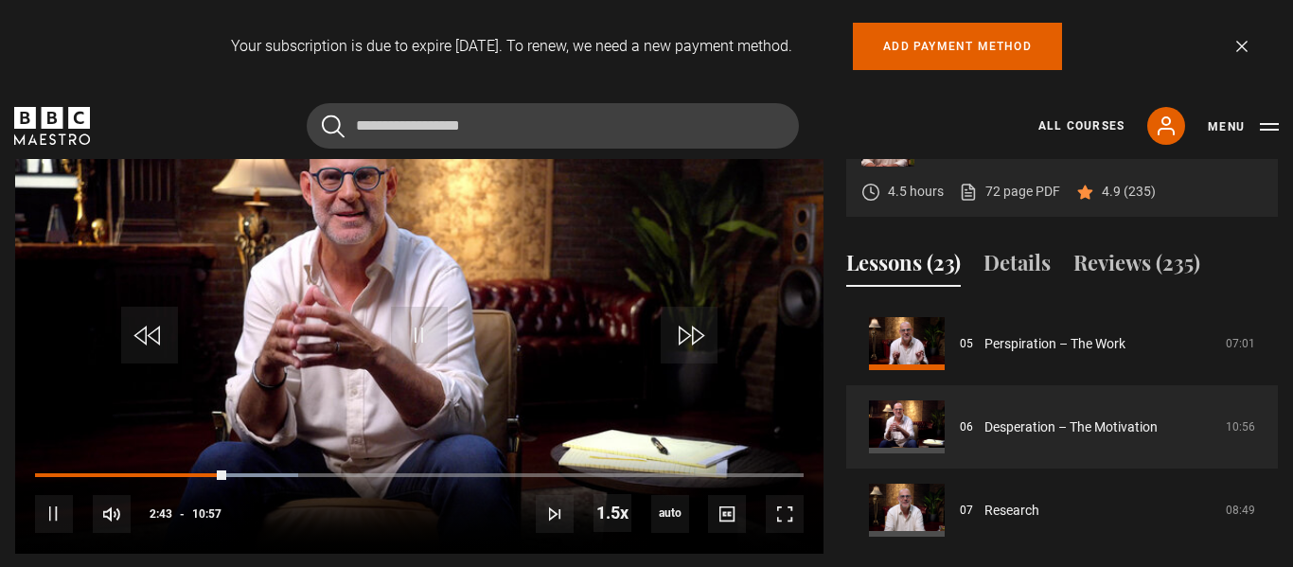
click at [1241, 48] on link "Dismiss" at bounding box center [1242, 46] width 11 height 11
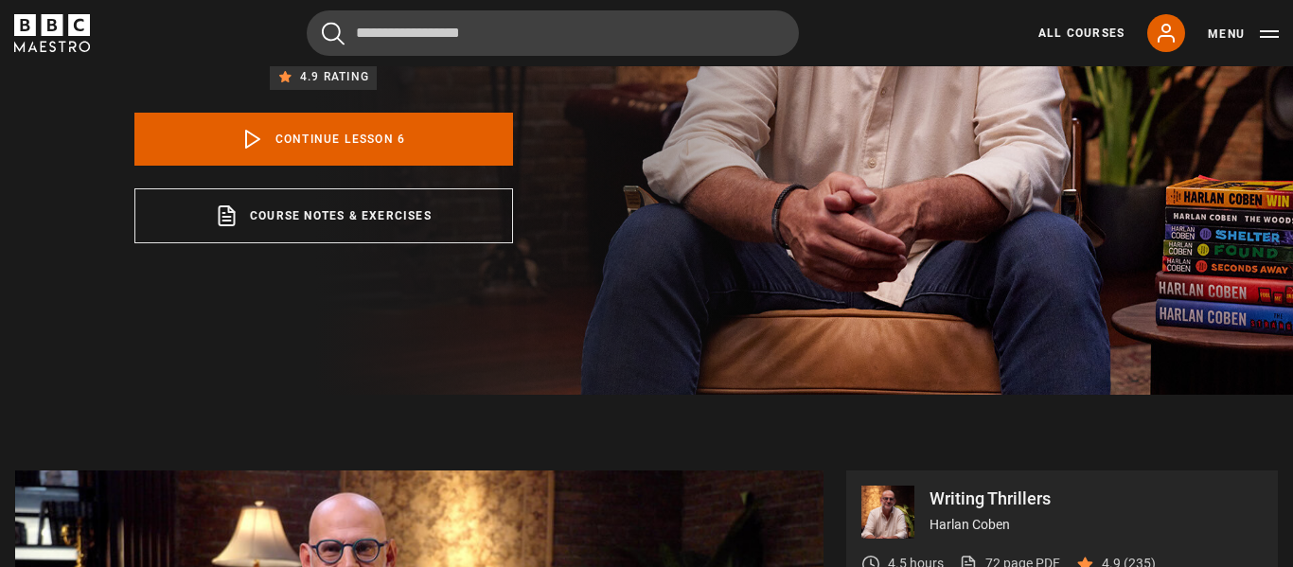
scroll to position [336, 0]
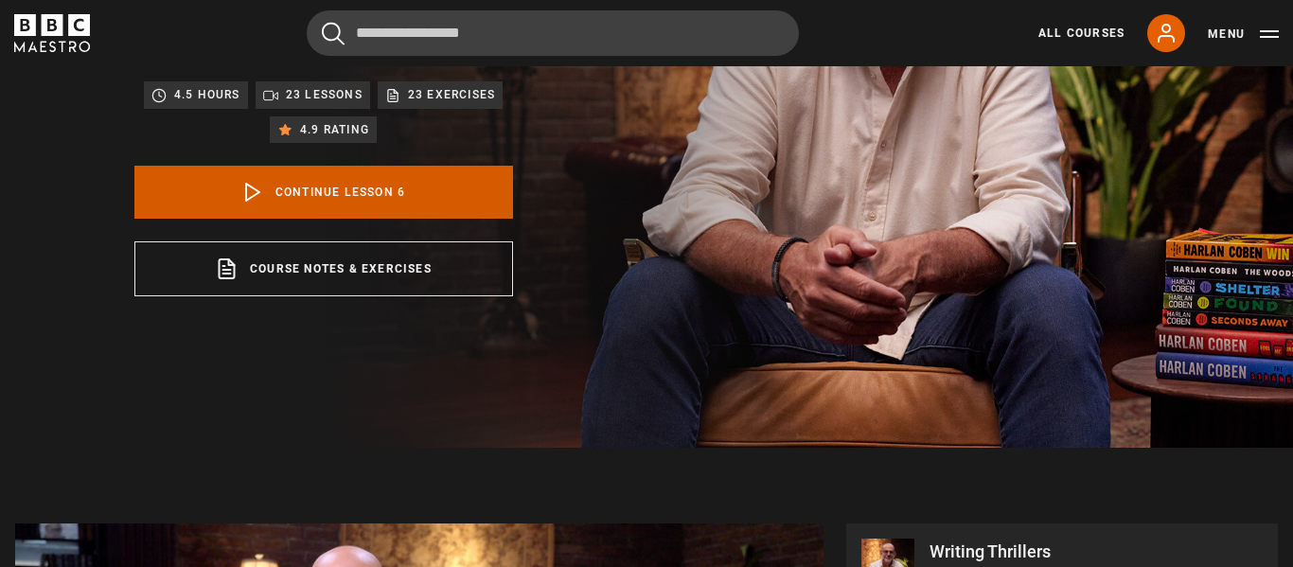
click at [442, 166] on link "Continue lesson 6" at bounding box center [323, 192] width 379 height 53
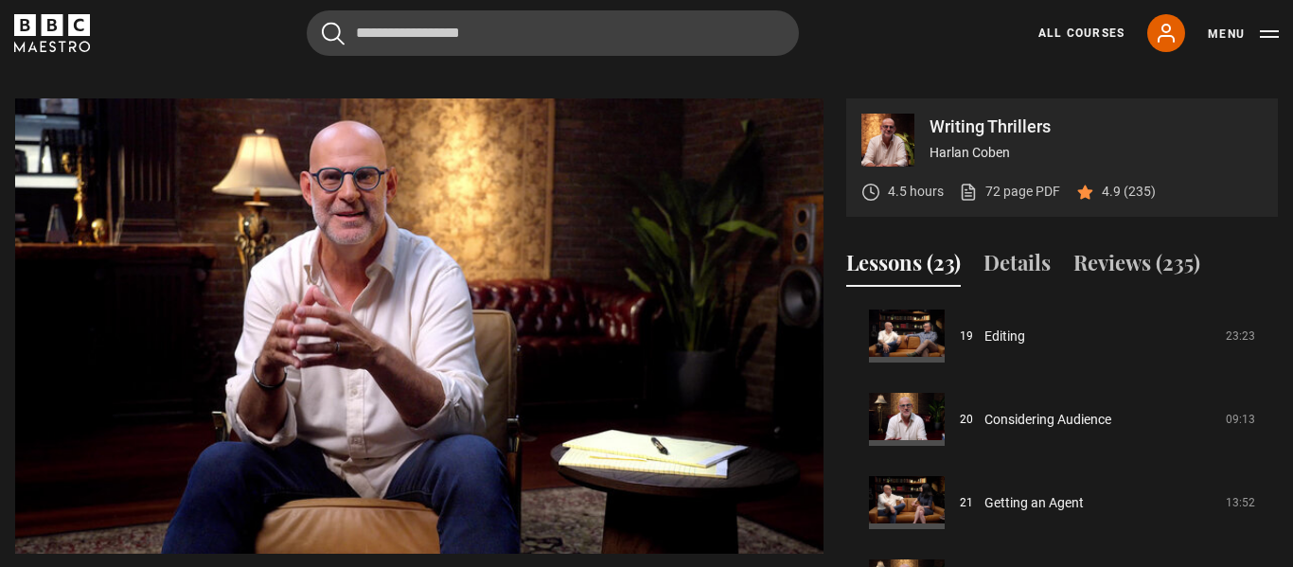
scroll to position [764, 0]
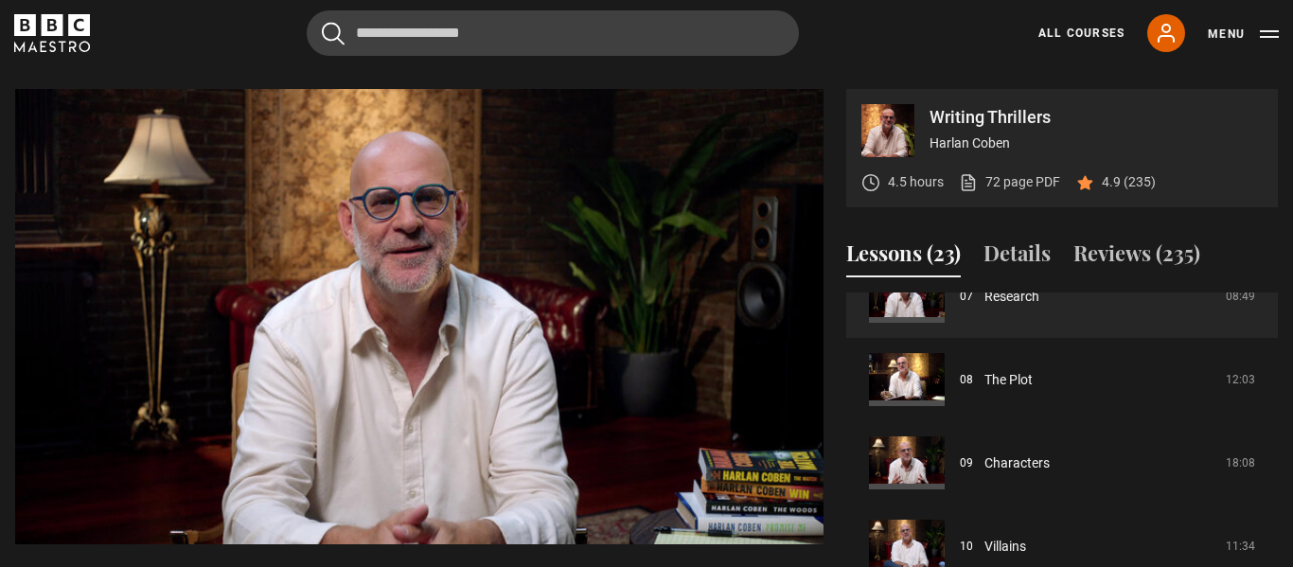
scroll to position [774, 0]
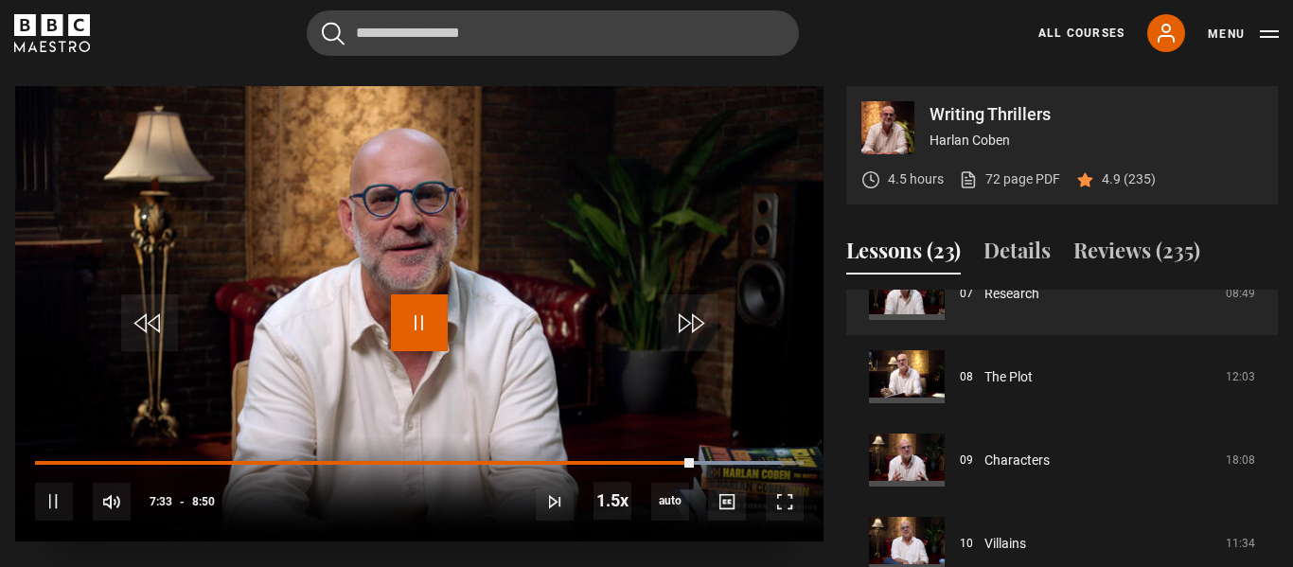
click at [418, 299] on span "Video Player" at bounding box center [419, 322] width 57 height 57
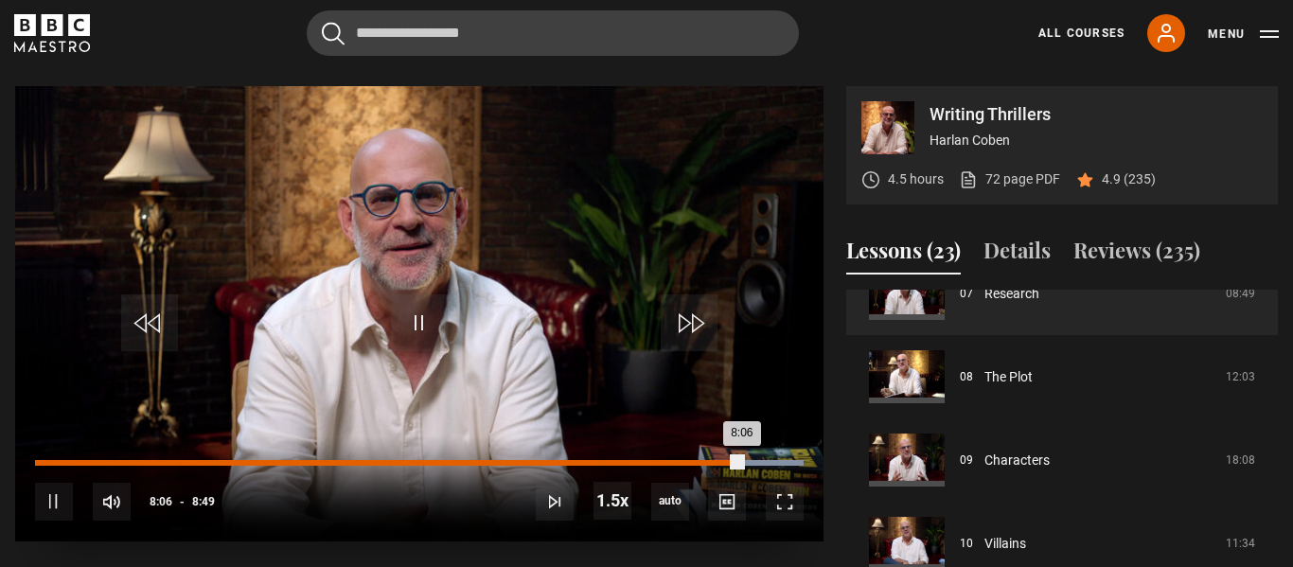
click at [718, 460] on div "7:49" at bounding box center [719, 463] width 3 height 6
click at [703, 460] on div "7:39" at bounding box center [704, 463] width 3 height 6
click at [683, 460] on div "7:25" at bounding box center [684, 463] width 3 height 6
click at [662, 460] on div "7:11" at bounding box center [663, 463] width 3 height 6
click at [630, 460] on div "6:49" at bounding box center [631, 463] width 3 height 6
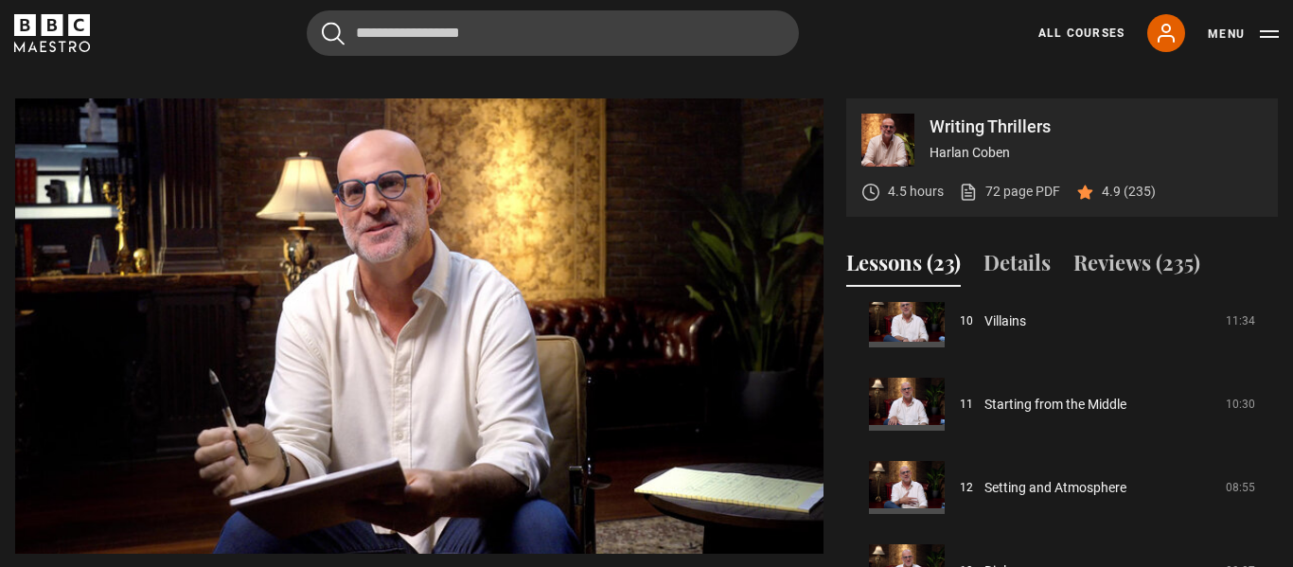
scroll to position [859, 0]
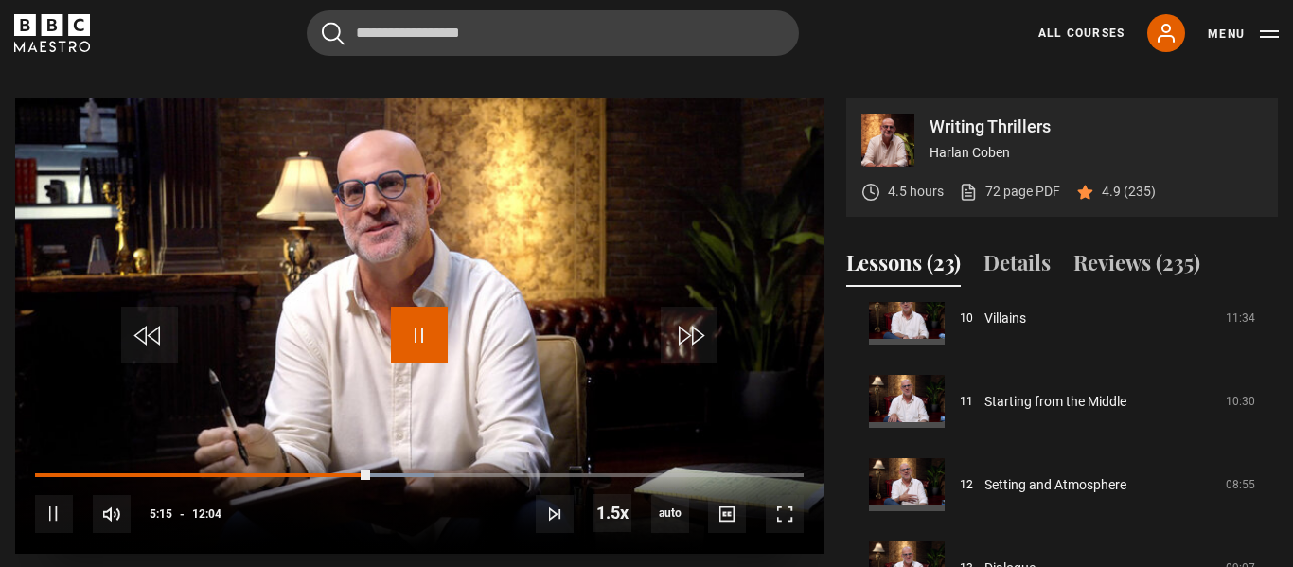
click at [404, 319] on span "Video Player" at bounding box center [419, 335] width 57 height 57
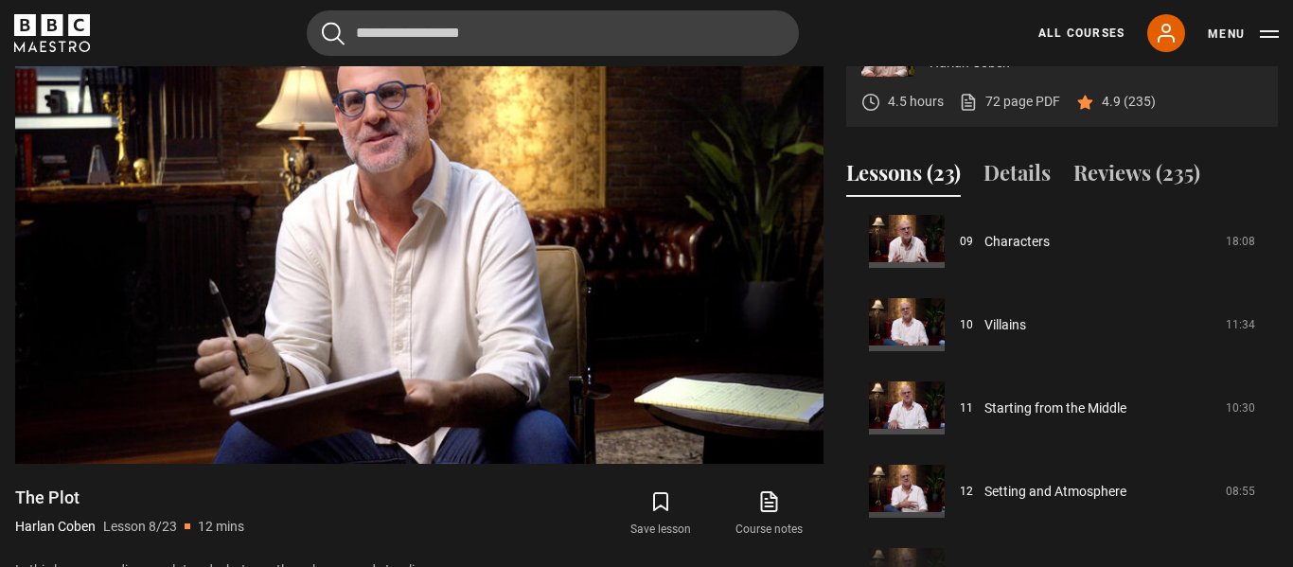
scroll to position [761, 0]
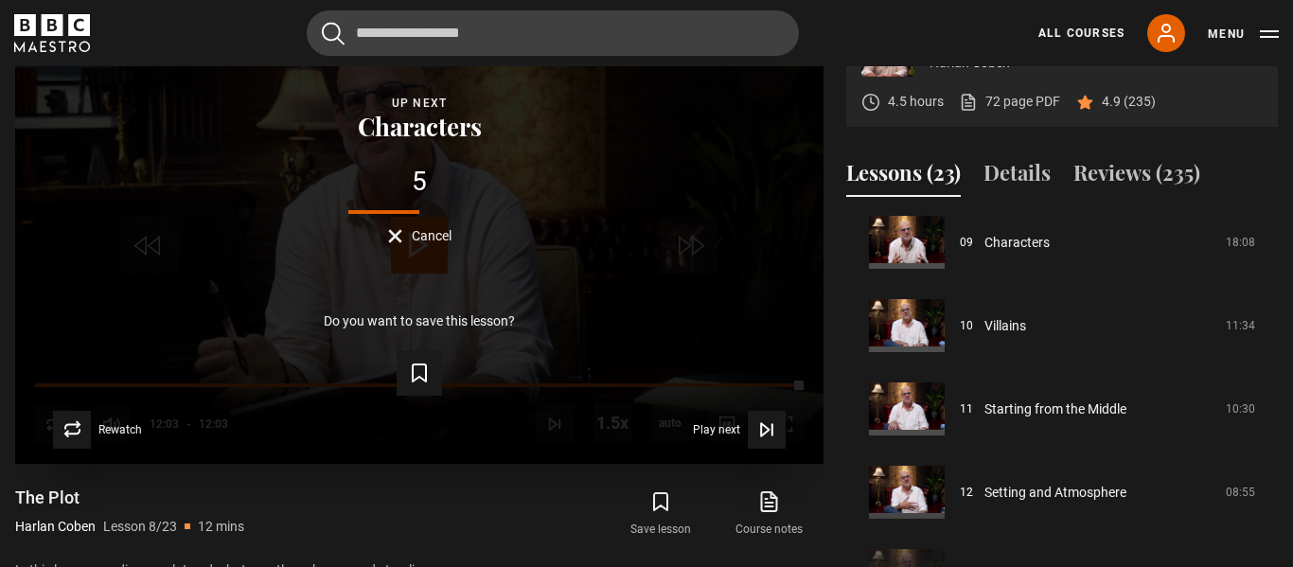
click at [429, 229] on span "Cancel" at bounding box center [432, 235] width 40 height 13
